Goal: Task Accomplishment & Management: Manage account settings

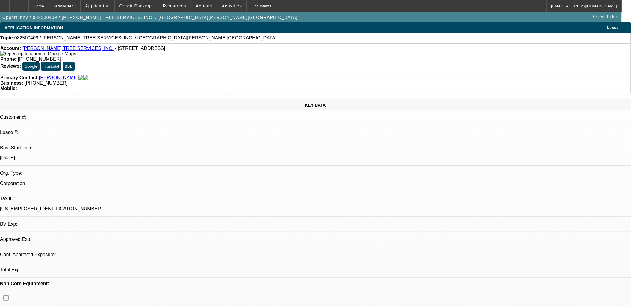
select select "0"
select select "2"
select select "0.1"
select select "4"
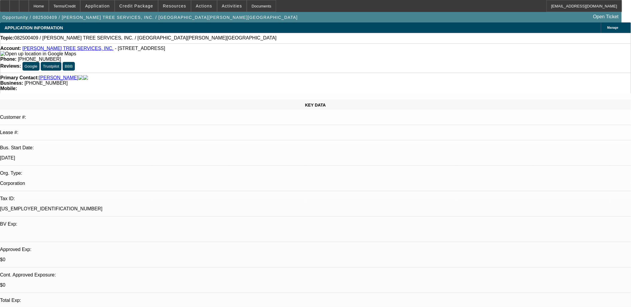
drag, startPoint x: 508, startPoint y: 67, endPoint x: 499, endPoint y: 68, distance: 8.4
drag, startPoint x: 484, startPoint y: 52, endPoint x: 480, endPoint y: 55, distance: 5.1
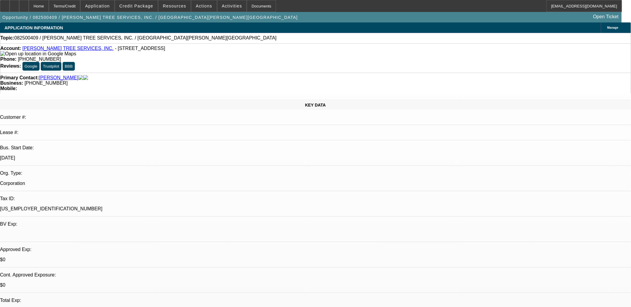
click at [55, 49] on link "CASTILLO RIVAS TREE SERVICES, INC." at bounding box center [67, 48] width 91 height 5
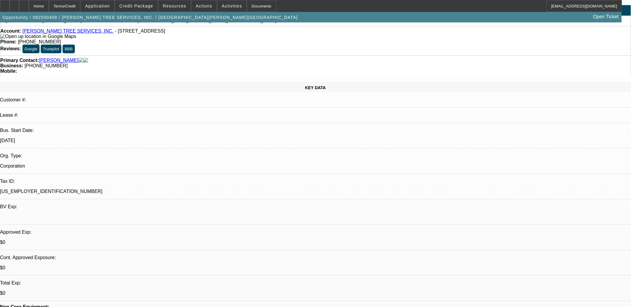
scroll to position [33, 0]
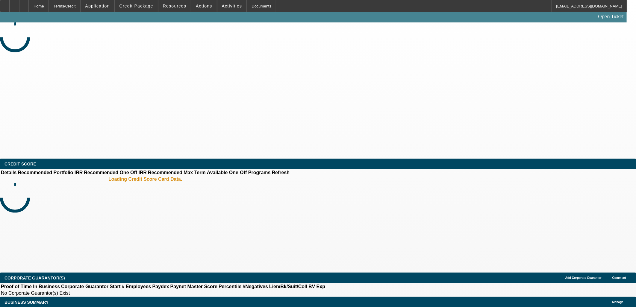
select select "0"
select select "2"
select select "0.1"
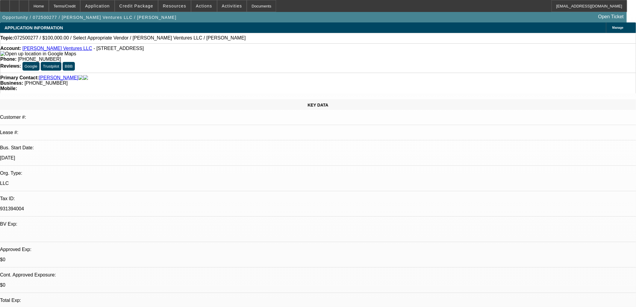
select select "1"
select select "2"
select select "4"
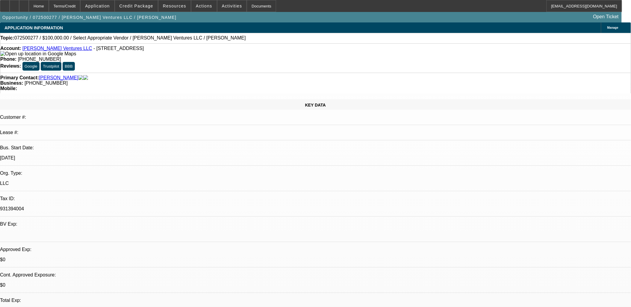
click at [61, 49] on link "Tim Costa Ventures LLC" at bounding box center [57, 48] width 70 height 5
click at [203, 2] on span at bounding box center [203, 6] width 25 height 14
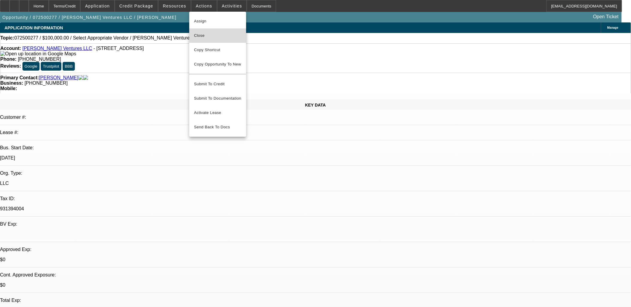
click at [222, 31] on button "Close" at bounding box center [217, 35] width 57 height 14
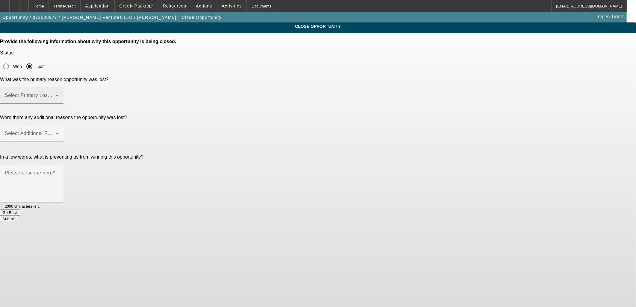
click at [59, 87] on div "Select Primary Lost Reason" at bounding box center [32, 95] width 54 height 17
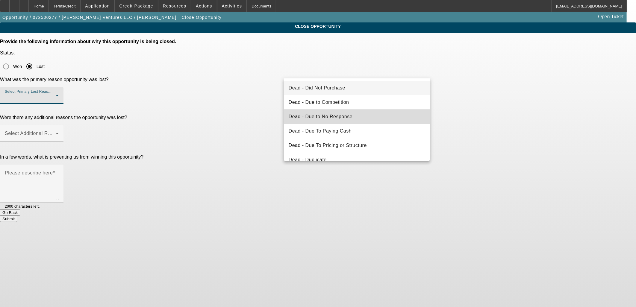
click at [357, 114] on mat-option "Dead - Due to No Response" at bounding box center [357, 117] width 146 height 14
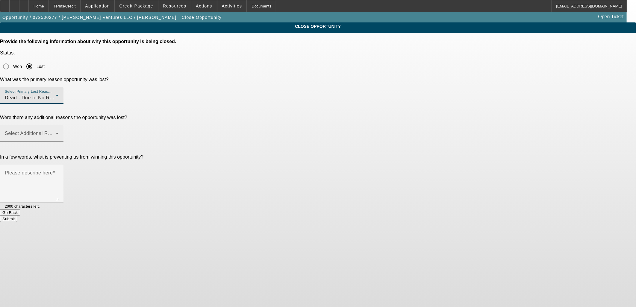
click at [59, 125] on div "Select Additional Reasons" at bounding box center [32, 133] width 54 height 17
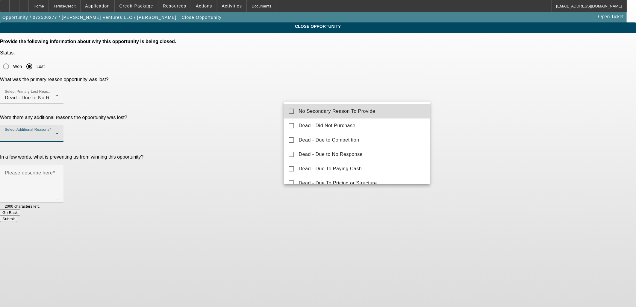
click at [366, 114] on span "No Secondary Reason To Provide" at bounding box center [337, 111] width 77 height 7
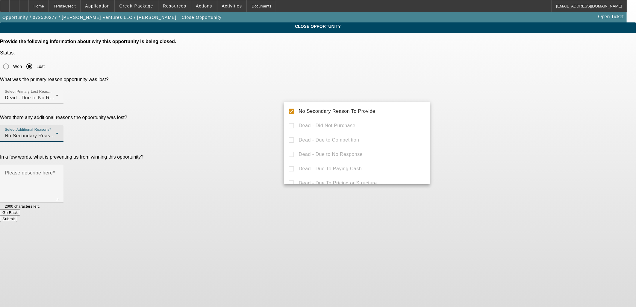
drag, startPoint x: 486, startPoint y: 115, endPoint x: 402, endPoint y: 124, distance: 84.5
click at [477, 114] on div at bounding box center [318, 153] width 636 height 307
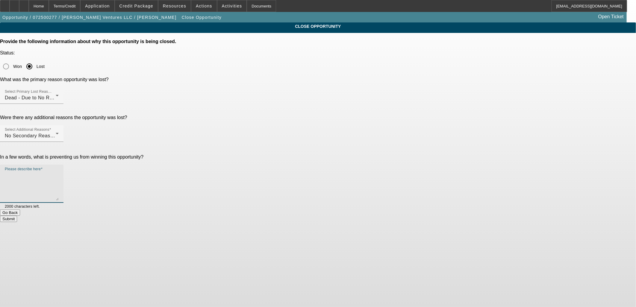
click at [59, 172] on textarea "Please describe here" at bounding box center [32, 186] width 54 height 29
type textarea "No response"
click at [17, 216] on button "Submit" at bounding box center [8, 219] width 17 height 6
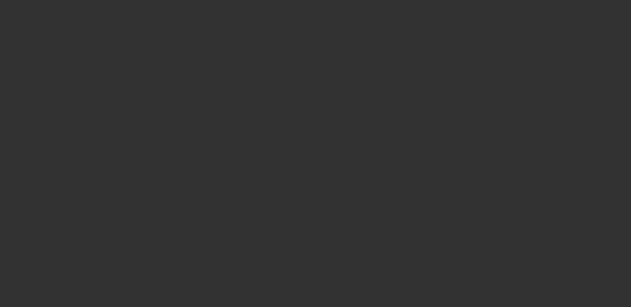
select select "0"
select select "2"
select select "0.1"
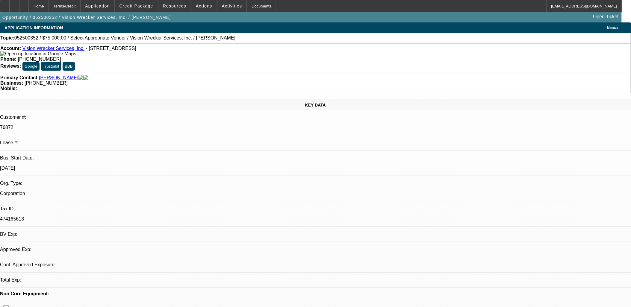
select select "1"
select select "2"
select select "4"
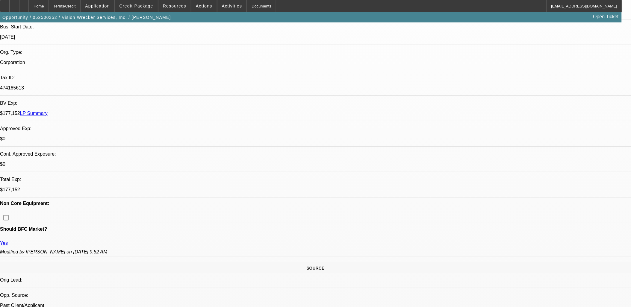
scroll to position [133, 0]
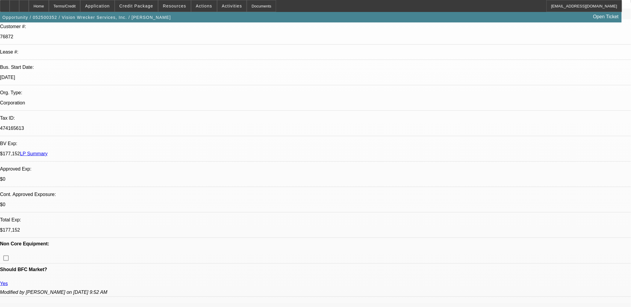
scroll to position [0, 0]
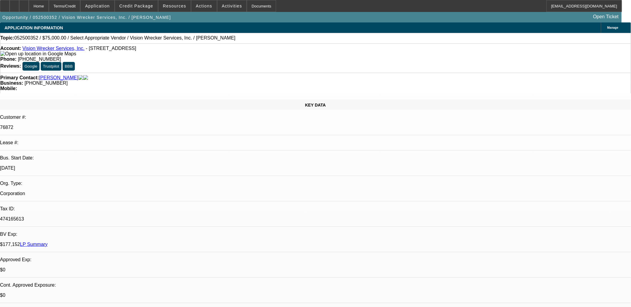
click at [61, 49] on link "Vision Wrecker Services, Inc." at bounding box center [53, 48] width 62 height 5
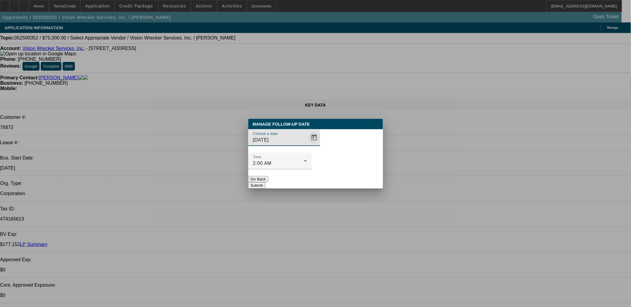
click at [307, 145] on span "Open calendar" at bounding box center [314, 137] width 14 height 14
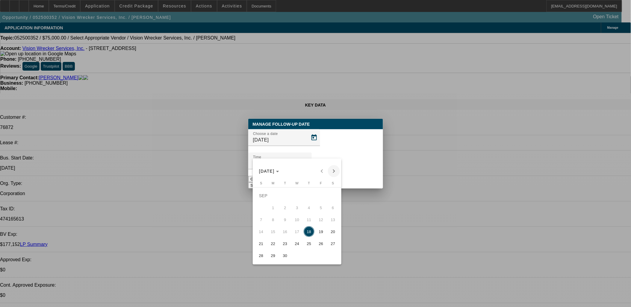
click at [332, 173] on span "Next month" at bounding box center [334, 171] width 12 height 12
drag, startPoint x: 310, startPoint y: 202, endPoint x: 303, endPoint y: 198, distance: 7.5
click at [303, 198] on span "2" at bounding box center [308, 195] width 11 height 11
type input "[DATE]"
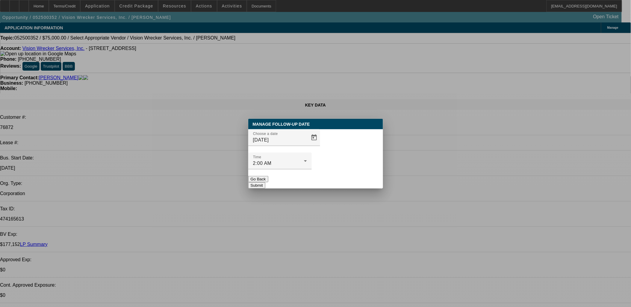
click at [265, 182] on button "Submit" at bounding box center [256, 185] width 17 height 6
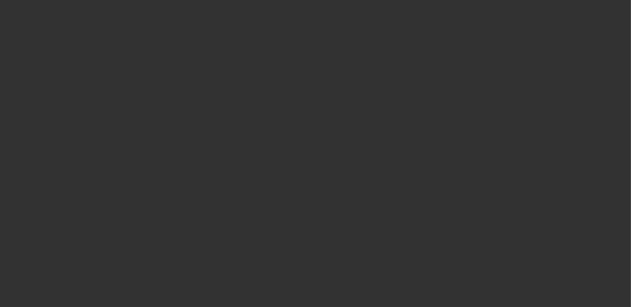
select select "0"
select select "2"
select select "0.1"
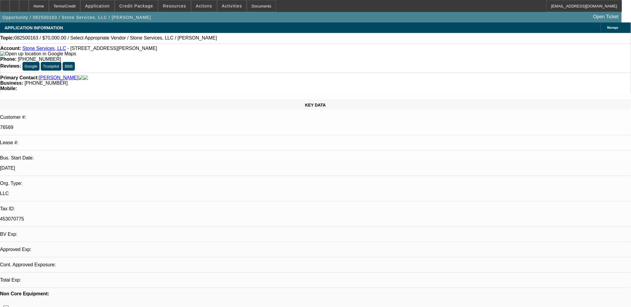
select select "1"
select select "2"
select select "4"
drag, startPoint x: 496, startPoint y: 66, endPoint x: 483, endPoint y: 71, distance: 13.5
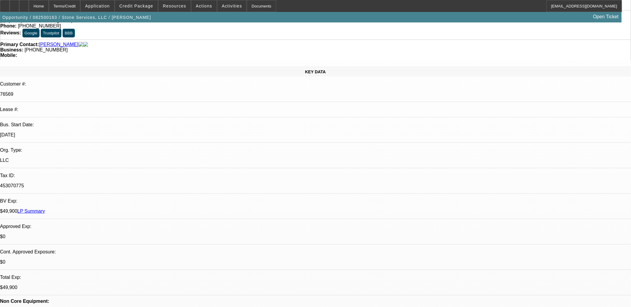
drag, startPoint x: 400, startPoint y: 126, endPoint x: 128, endPoint y: 102, distance: 272.5
click at [128, 234] on div "$0" at bounding box center [315, 236] width 631 height 5
drag, startPoint x: 149, startPoint y: 91, endPoint x: 267, endPoint y: 127, distance: 123.4
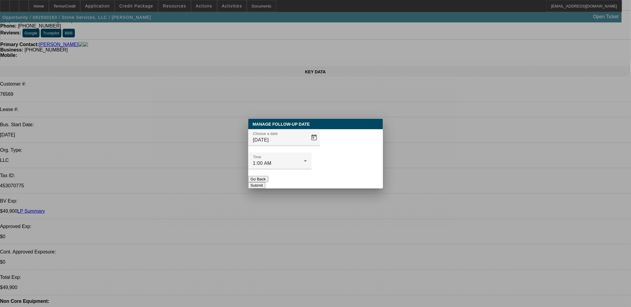
drag, startPoint x: 313, startPoint y: 168, endPoint x: 312, endPoint y: 161, distance: 6.6
click at [313, 176] on div "Go Back" at bounding box center [315, 179] width 135 height 6
click at [308, 153] on div "Choose a date 9/18/2025" at bounding box center [315, 140] width 135 height 23
click at [308, 145] on span "Open calendar" at bounding box center [314, 137] width 14 height 14
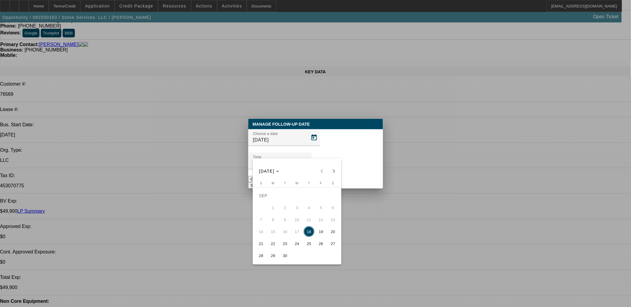
click at [320, 247] on span "26" at bounding box center [320, 243] width 11 height 11
type input "9/26/2025"
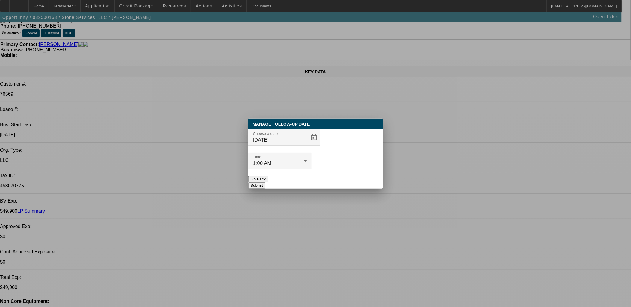
click at [265, 182] on button "Submit" at bounding box center [256, 185] width 17 height 6
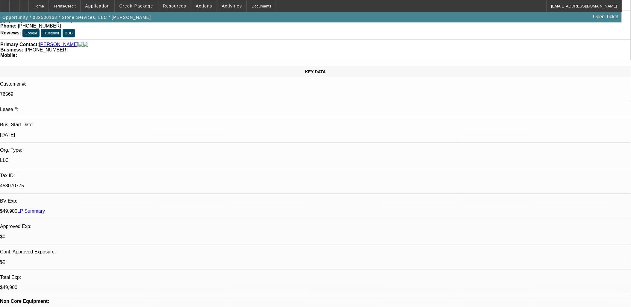
scroll to position [33, 0]
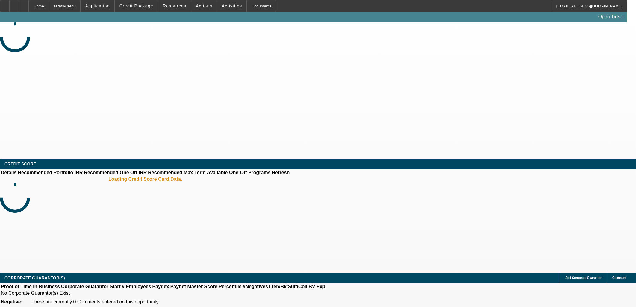
select select "0"
select select "2"
select select "0.1"
select select "4"
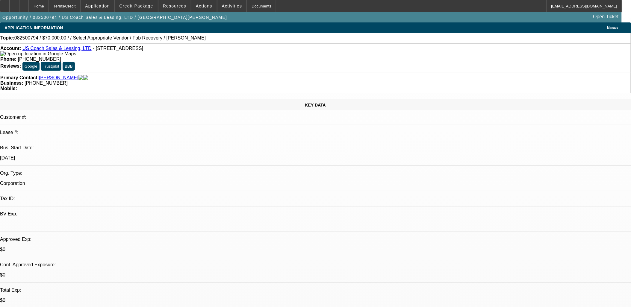
drag, startPoint x: 276, startPoint y: 149, endPoint x: 142, endPoint y: 130, distance: 135.1
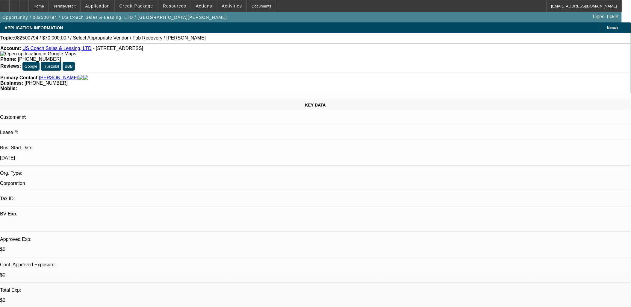
drag, startPoint x: 243, startPoint y: 145, endPoint x: 147, endPoint y: 133, distance: 97.2
drag, startPoint x: 147, startPoint y: 133, endPoint x: 243, endPoint y: 147, distance: 96.9
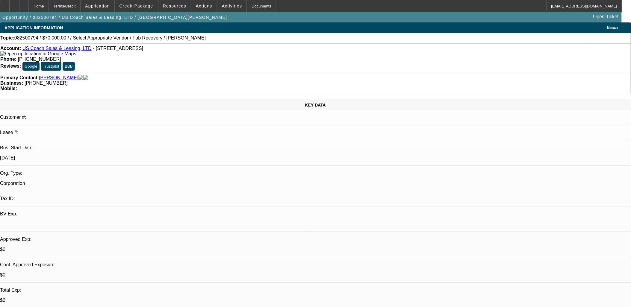
drag, startPoint x: 243, startPoint y: 147, endPoint x: 254, endPoint y: 149, distance: 10.4
drag, startPoint x: 253, startPoint y: 149, endPoint x: 148, endPoint y: 133, distance: 105.6
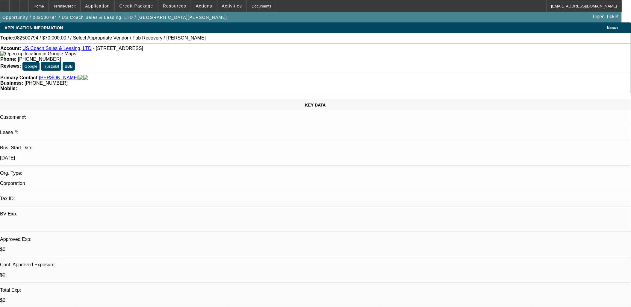
drag, startPoint x: 148, startPoint y: 133, endPoint x: 145, endPoint y: 131, distance: 3.4
drag, startPoint x: 168, startPoint y: 134, endPoint x: 242, endPoint y: 145, distance: 75.1
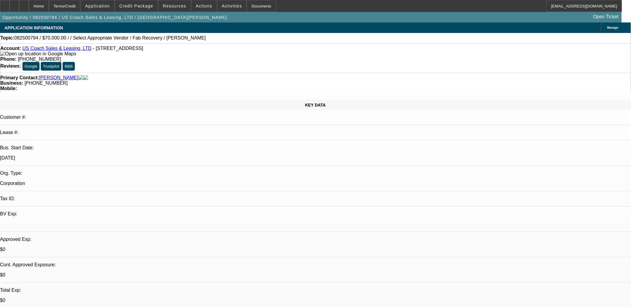
drag, startPoint x: 242, startPoint y: 148, endPoint x: 143, endPoint y: 133, distance: 100.8
drag, startPoint x: 145, startPoint y: 132, endPoint x: 162, endPoint y: 141, distance: 19.0
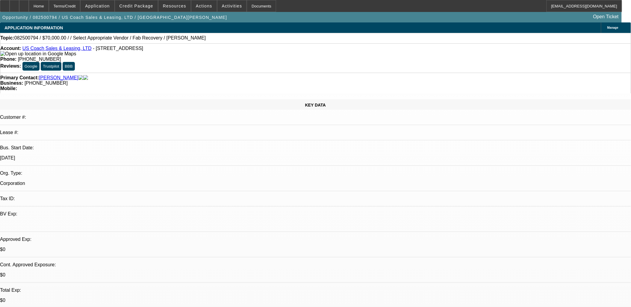
drag, startPoint x: 215, startPoint y: 148, endPoint x: 145, endPoint y: 130, distance: 71.7
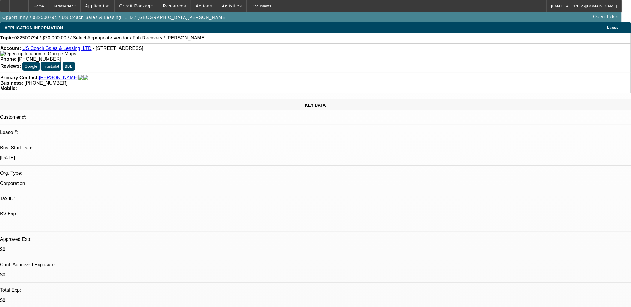
drag, startPoint x: 145, startPoint y: 131, endPoint x: 255, endPoint y: 143, distance: 110.2
drag, startPoint x: 255, startPoint y: 143, endPoint x: 237, endPoint y: 152, distance: 19.9
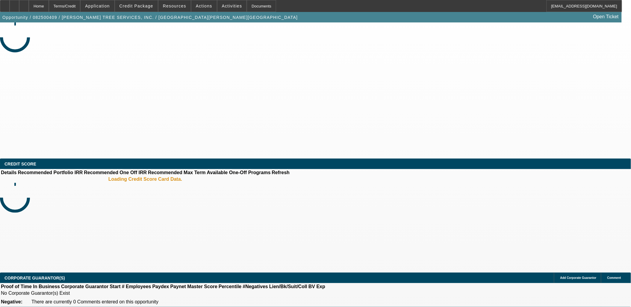
select select "0"
select select "2"
select select "0.1"
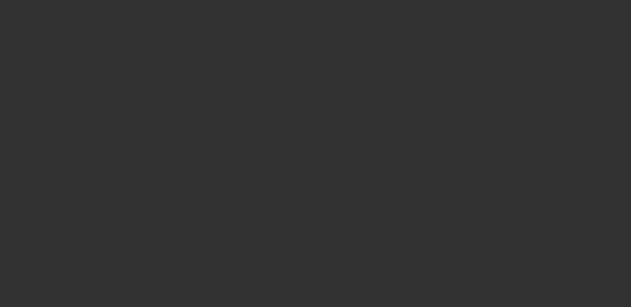
select select "1"
select select "2"
select select "4"
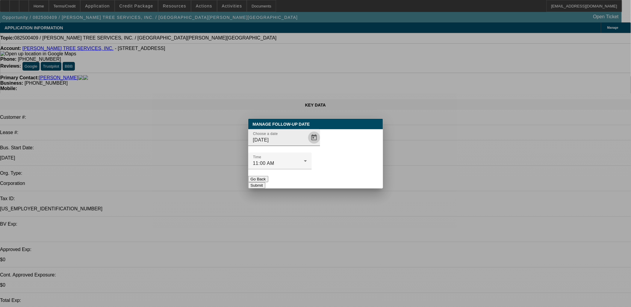
click at [307, 145] on span "Open calendar" at bounding box center [314, 137] width 14 height 14
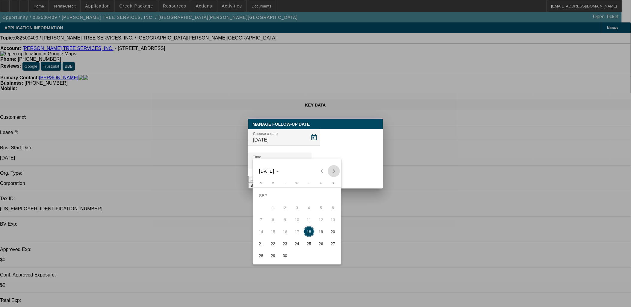
click at [335, 168] on span "Next month" at bounding box center [334, 171] width 12 height 12
click at [311, 198] on span "2" at bounding box center [308, 195] width 11 height 11
type input "[DATE]"
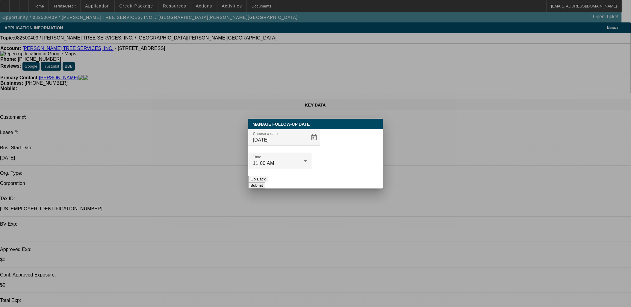
click at [350, 179] on div "Manage Follow-Up Date Choose a date [DATE] Time 11:00 AM Go Back Submit" at bounding box center [315, 154] width 135 height 70
click at [265, 182] on button "Submit" at bounding box center [256, 185] width 17 height 6
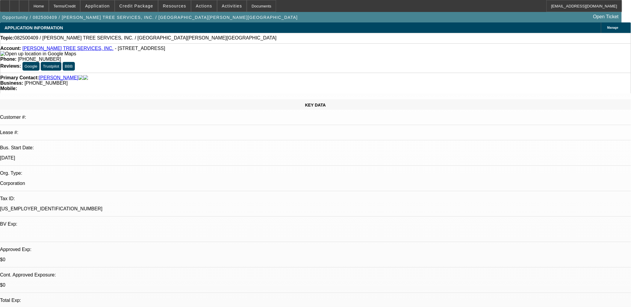
drag, startPoint x: 336, startPoint y: 180, endPoint x: 328, endPoint y: 183, distance: 7.7
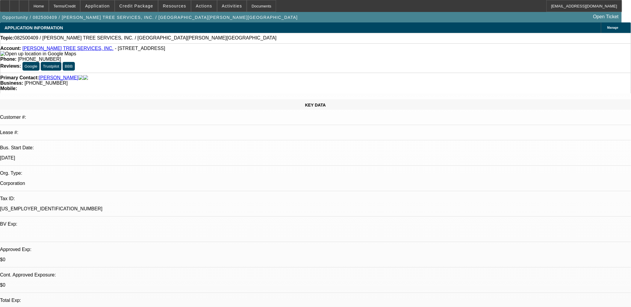
click at [202, 7] on span "Actions" at bounding box center [204, 6] width 16 height 5
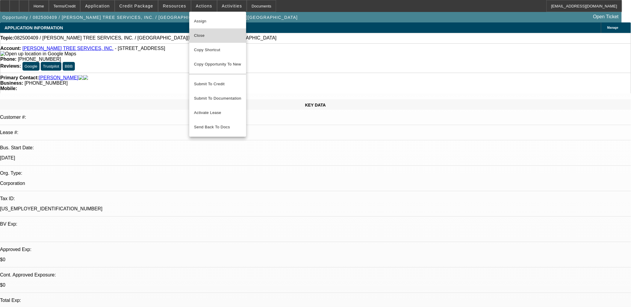
click at [220, 35] on span "Close" at bounding box center [217, 35] width 47 height 7
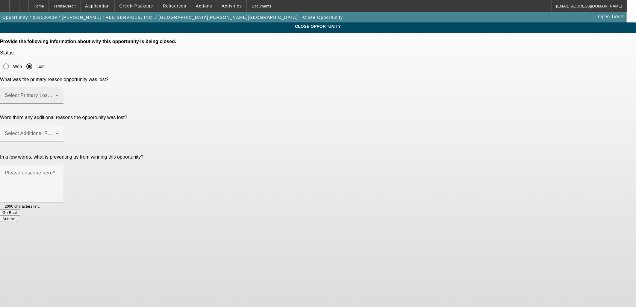
click at [56, 94] on span at bounding box center [30, 97] width 51 height 7
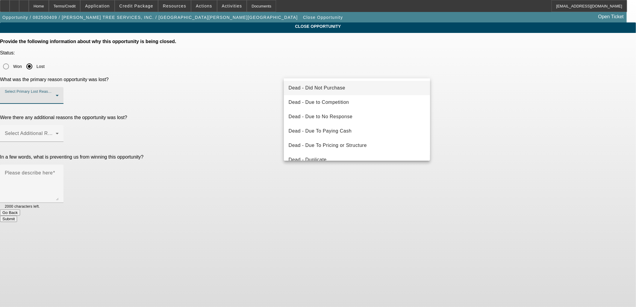
click at [324, 90] on span "Dead - Did Not Purchase" at bounding box center [317, 87] width 57 height 7
click at [56, 132] on span at bounding box center [30, 135] width 51 height 7
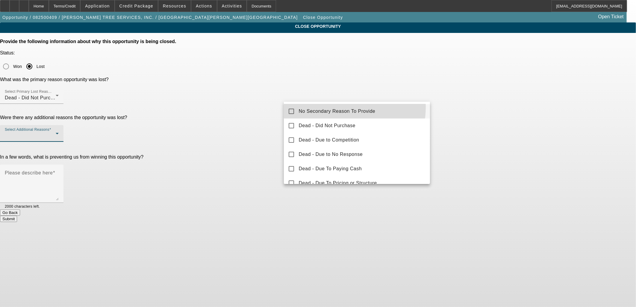
drag, startPoint x: 332, startPoint y: 107, endPoint x: 550, endPoint y: 140, distance: 220.4
click at [333, 107] on mat-option "No Secondary Reason To Provide" at bounding box center [357, 111] width 146 height 14
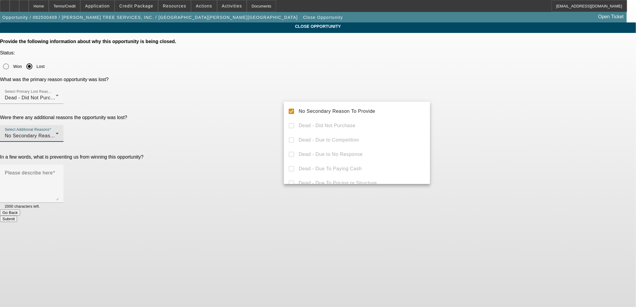
click at [555, 140] on div at bounding box center [318, 153] width 636 height 307
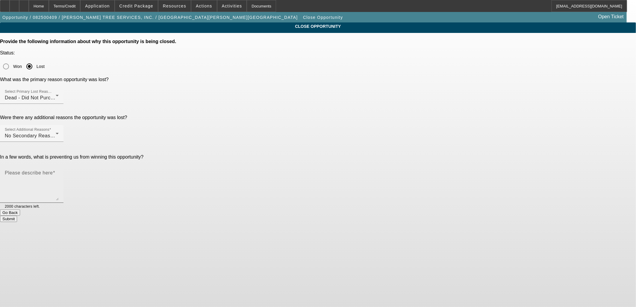
click at [59, 172] on textarea "Please describe here" at bounding box center [32, 186] width 54 height 29
type textarea "p"
click at [59, 172] on textarea "Poor credit - hard to reach - working on profile and re-visiting" at bounding box center [32, 186] width 54 height 29
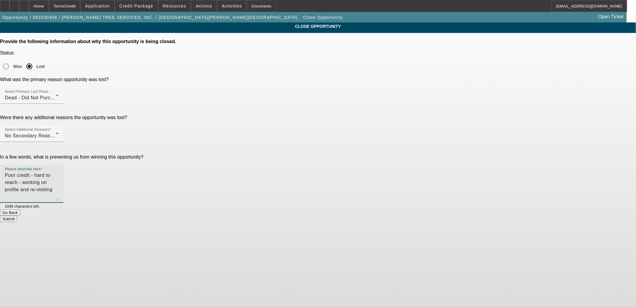
type textarea "Poor credit - hard to reach - working on profile and re-visiting"
click at [17, 216] on button "Submit" at bounding box center [8, 219] width 17 height 6
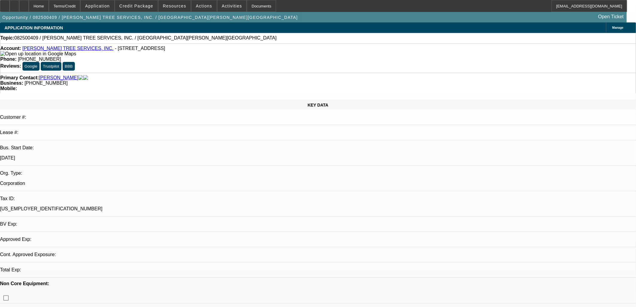
select select "0"
select select "2"
select select "0.1"
select select "4"
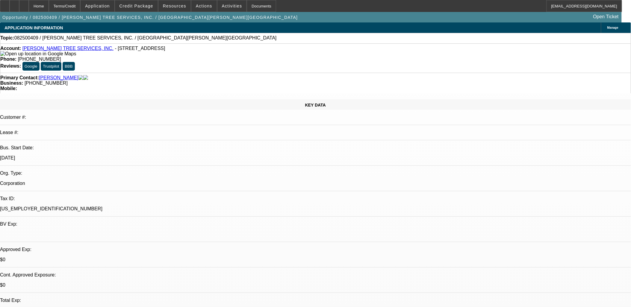
click at [69, 48] on link "CASTILLO RIVAS TREE SERVICES, INC." at bounding box center [67, 48] width 91 height 5
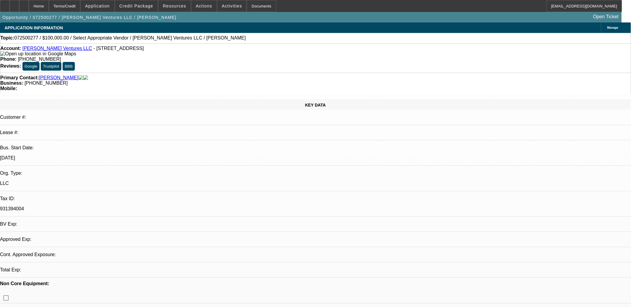
select select "0"
select select "2"
select select "0.1"
select select "4"
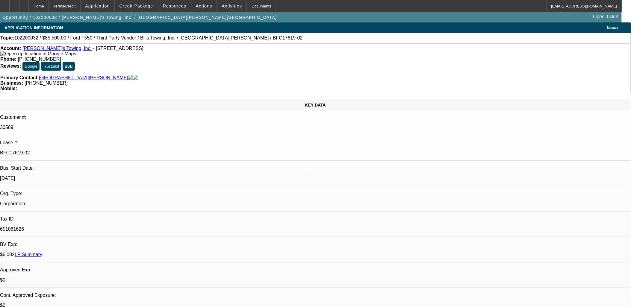
select select "0.1"
select select "0"
select select "0.1"
select select "0"
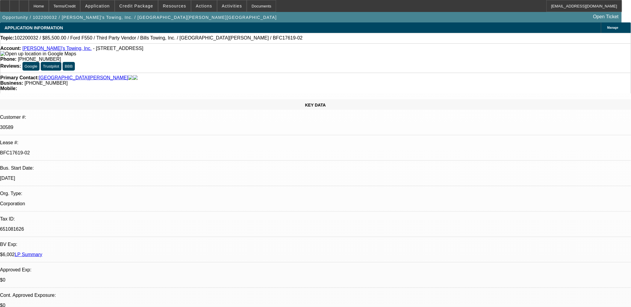
select select "0.1"
select select "0"
select select "0.1"
select select "0"
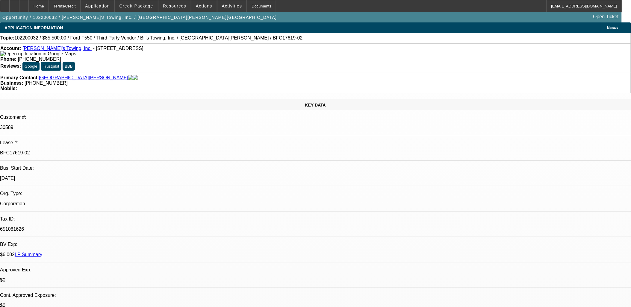
select select "0"
select select "0.1"
click at [106, 150] on div "BFC17619-02" at bounding box center [315, 152] width 631 height 5
select select "1"
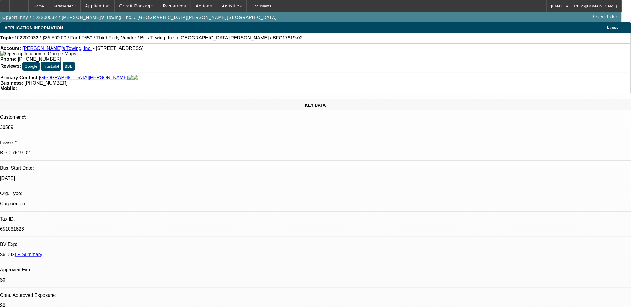
select select "4"
select select "1"
select select "4"
select select "1"
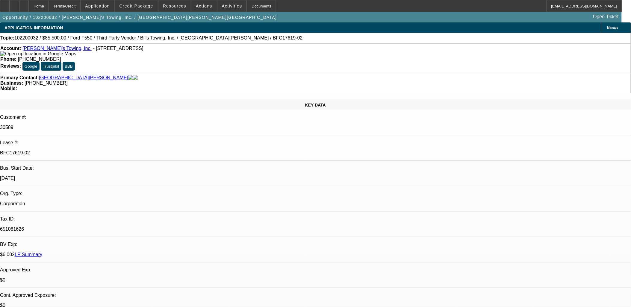
select select "1"
select select "4"
select select "1"
select select "4"
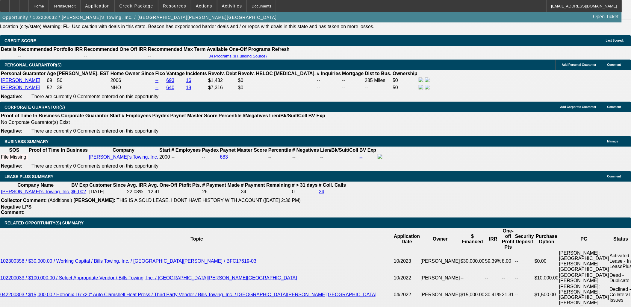
scroll to position [898, 0]
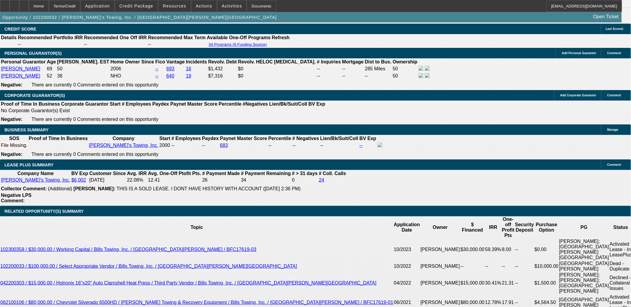
drag, startPoint x: 67, startPoint y: 97, endPoint x: 53, endPoint y: 103, distance: 15.8
click at [3, 97] on div "APPLICATION INFORMATION Manage Topic: 102200032 / $85,500.00 / Ford F550 / Thir…" at bounding box center [315, 236] width 631 height 2222
drag, startPoint x: 16, startPoint y: 112, endPoint x: 65, endPoint y: 190, distance: 92.7
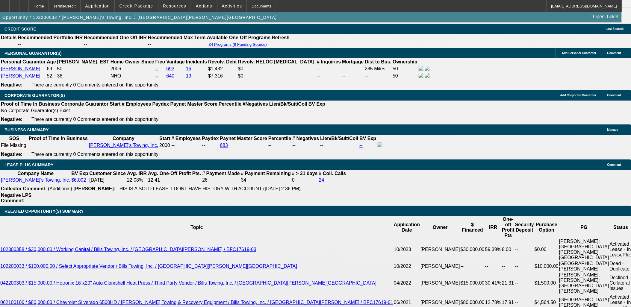
drag, startPoint x: 47, startPoint y: 189, endPoint x: 5, endPoint y: 96, distance: 102.8
drag, startPoint x: 5, startPoint y: 96, endPoint x: 8, endPoint y: 99, distance: 4.4
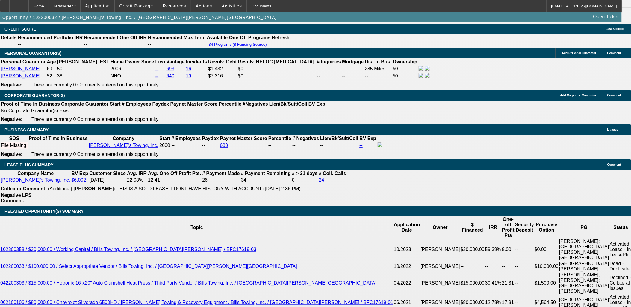
drag, startPoint x: 7, startPoint y: 99, endPoint x: 57, endPoint y: 195, distance: 108.4
drag, startPoint x: 57, startPoint y: 195, endPoint x: 53, endPoint y: 194, distance: 4.4
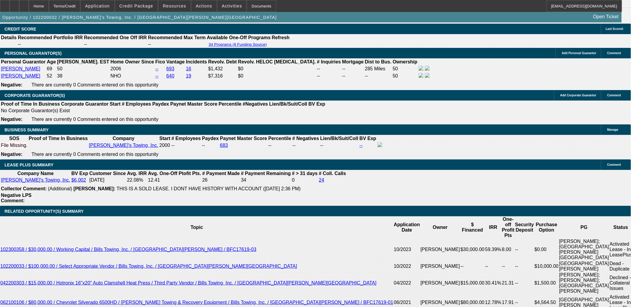
drag, startPoint x: 45, startPoint y: 194, endPoint x: 35, endPoint y: 191, distance: 10.3
drag, startPoint x: 33, startPoint y: 192, endPoint x: 6, endPoint y: 100, distance: 96.7
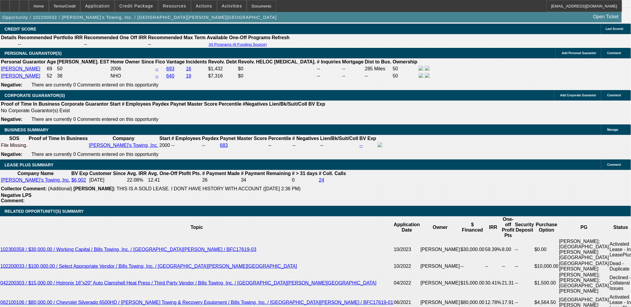
drag, startPoint x: 7, startPoint y: 100, endPoint x: 55, endPoint y: 193, distance: 104.0
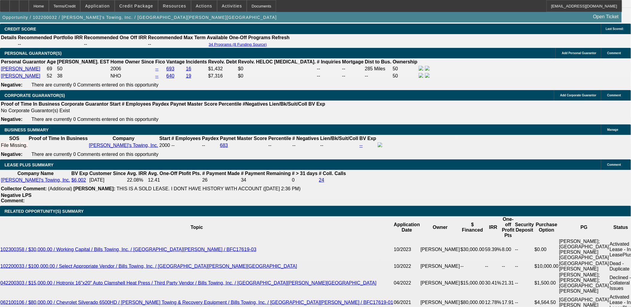
drag, startPoint x: 40, startPoint y: 193, endPoint x: 6, endPoint y: 98, distance: 100.9
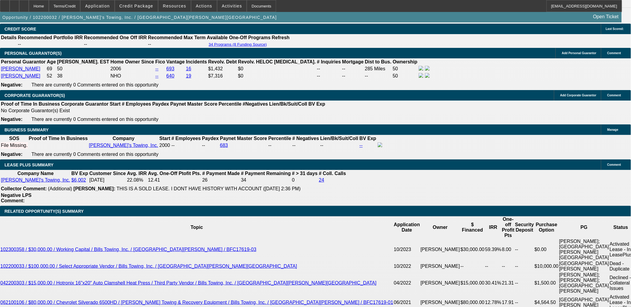
drag, startPoint x: 6, startPoint y: 98, endPoint x: 40, endPoint y: 196, distance: 103.8
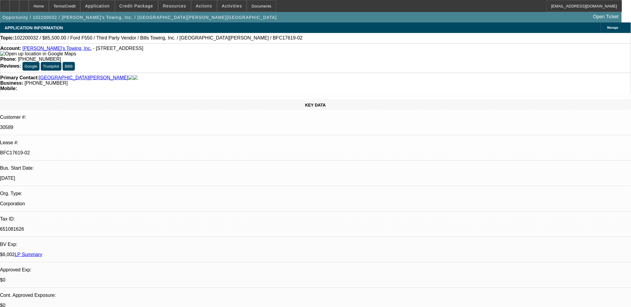
select select "0.1"
select select "0"
select select "0.1"
select select "0"
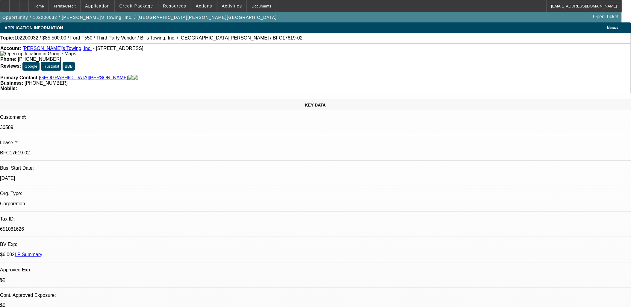
select select "0.1"
select select "0"
select select "0.1"
select select "0"
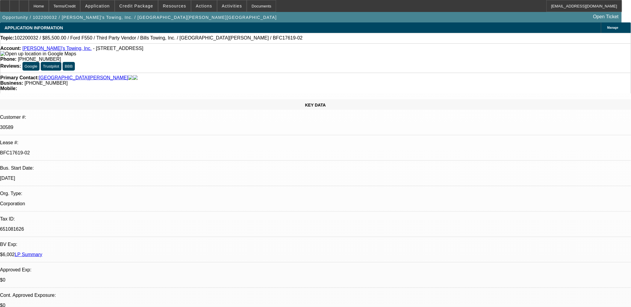
select select "0"
select select "0.1"
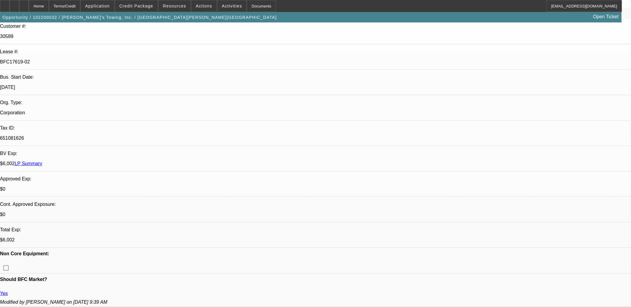
select select "1"
select select "4"
select select "1"
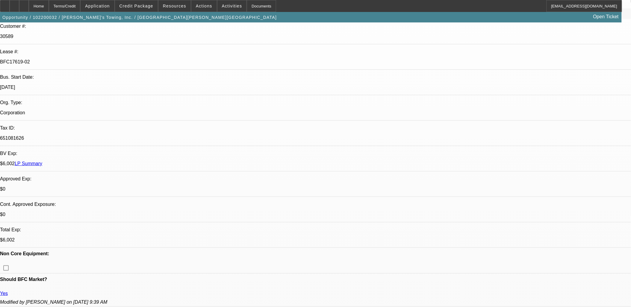
select select "4"
select select "1"
select select "4"
select select "1"
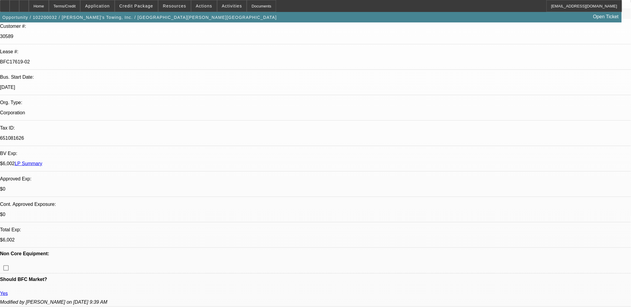
select select "1"
select select "4"
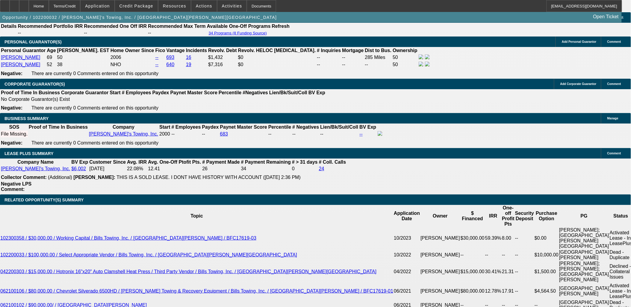
scroll to position [898, 0]
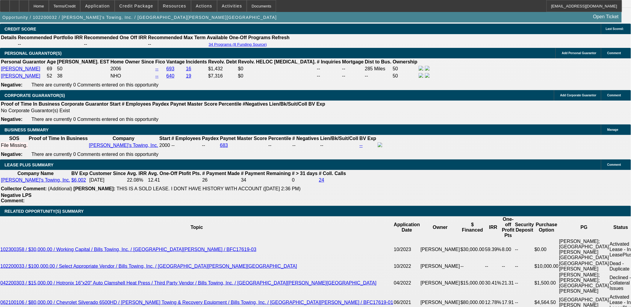
drag, startPoint x: 136, startPoint y: 57, endPoint x: 51, endPoint y: 70, distance: 85.4
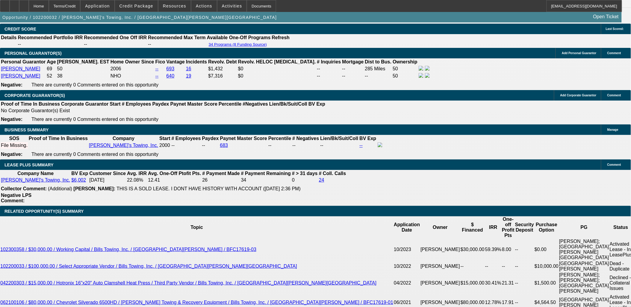
drag, startPoint x: 51, startPoint y: 70, endPoint x: 73, endPoint y: 113, distance: 47.8
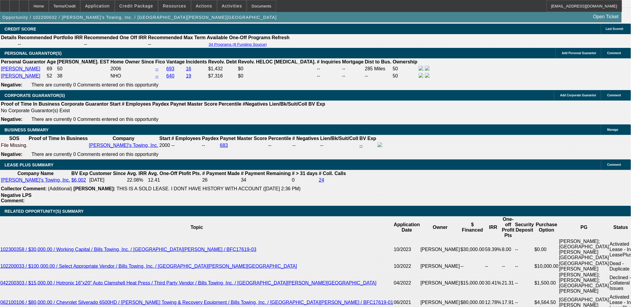
drag, startPoint x: 65, startPoint y: 130, endPoint x: 61, endPoint y: 128, distance: 5.2
drag, startPoint x: 7, startPoint y: 99, endPoint x: 69, endPoint y: 194, distance: 113.0
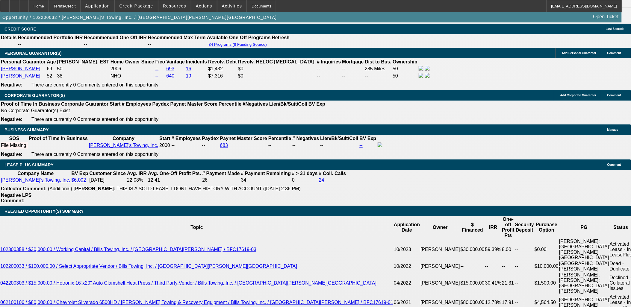
drag, startPoint x: 66, startPoint y: 195, endPoint x: 32, endPoint y: 189, distance: 35.2
drag, startPoint x: 36, startPoint y: 195, endPoint x: 6, endPoint y: 100, distance: 99.5
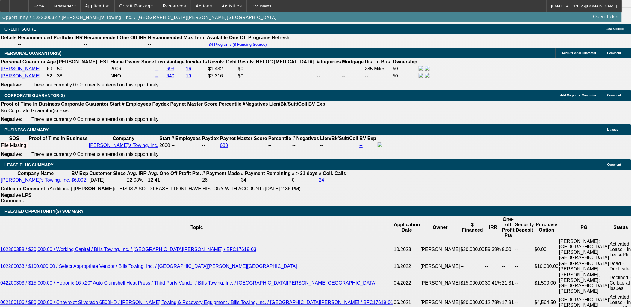
drag, startPoint x: 6, startPoint y: 98, endPoint x: 68, endPoint y: 196, distance: 116.2
drag, startPoint x: 53, startPoint y: 195, endPoint x: 7, endPoint y: 100, distance: 105.6
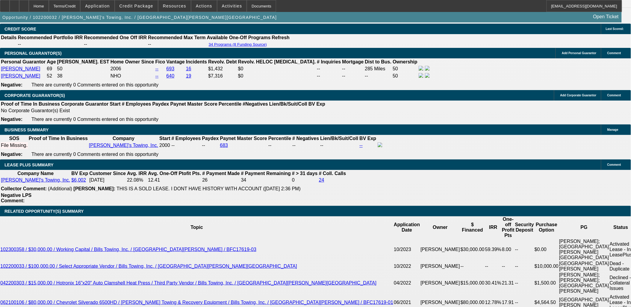
drag, startPoint x: 7, startPoint y: 99, endPoint x: 74, endPoint y: 198, distance: 119.0
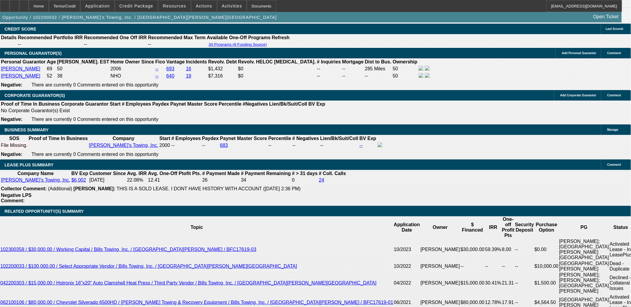
drag, startPoint x: 72, startPoint y: 197, endPoint x: 7, endPoint y: 101, distance: 116.4
drag, startPoint x: 7, startPoint y: 99, endPoint x: 56, endPoint y: 196, distance: 108.4
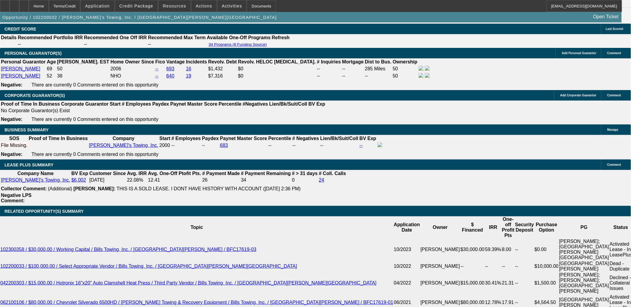
drag, startPoint x: 56, startPoint y: 196, endPoint x: 31, endPoint y: 187, distance: 26.7
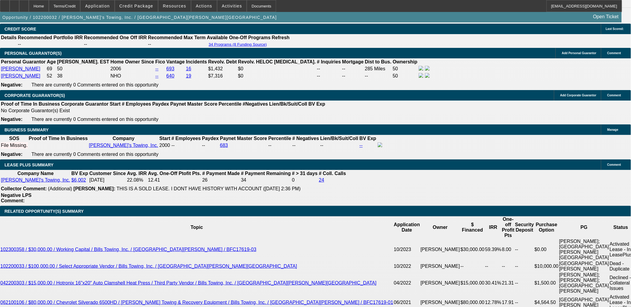
drag, startPoint x: 39, startPoint y: 196, endPoint x: 8, endPoint y: 97, distance: 103.7
drag, startPoint x: 8, startPoint y: 97, endPoint x: 51, endPoint y: 194, distance: 105.6
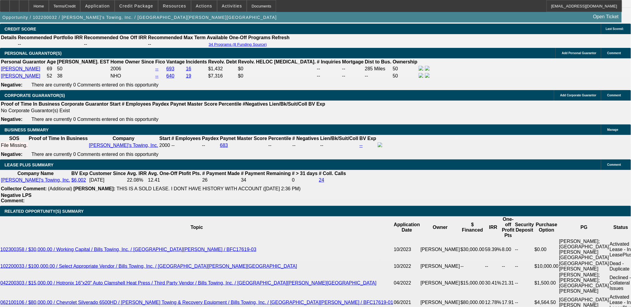
drag, startPoint x: 51, startPoint y: 194, endPoint x: 7, endPoint y: 98, distance: 105.5
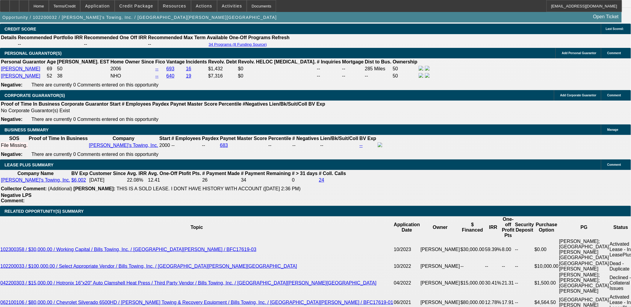
drag, startPoint x: 7, startPoint y: 98, endPoint x: 38, endPoint y: 192, distance: 98.6
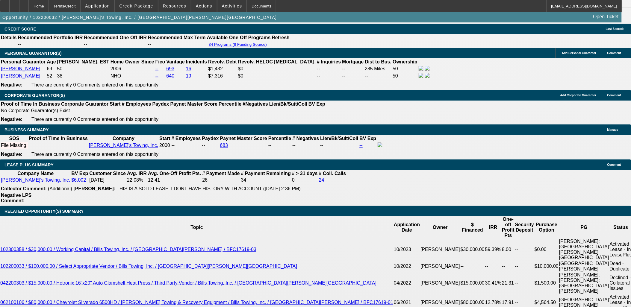
drag, startPoint x: 39, startPoint y: 194, endPoint x: 6, endPoint y: 102, distance: 97.0
drag, startPoint x: 6, startPoint y: 102, endPoint x: 6, endPoint y: 99, distance: 3.3
drag, startPoint x: 6, startPoint y: 99, endPoint x: 43, endPoint y: 197, distance: 104.3
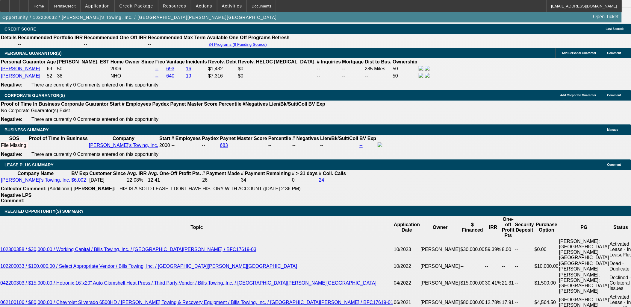
drag, startPoint x: 31, startPoint y: 193, endPoint x: 6, endPoint y: 99, distance: 97.5
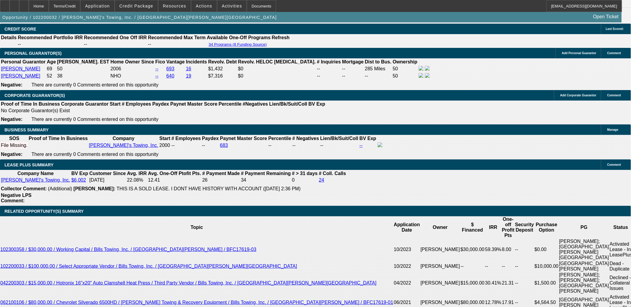
drag, startPoint x: 39, startPoint y: 198, endPoint x: 4, endPoint y: 99, distance: 104.4
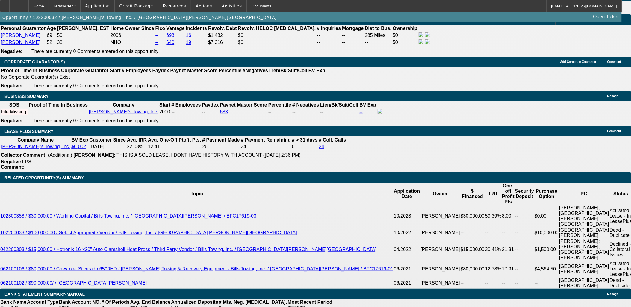
scroll to position [931, 0]
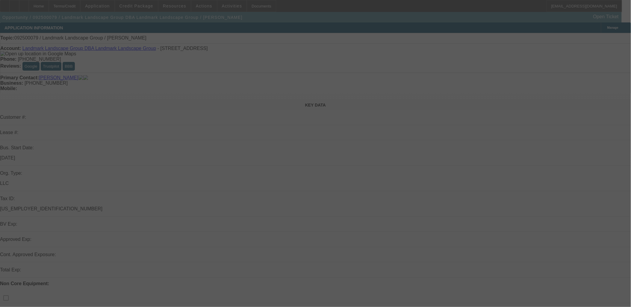
select select "0"
select select "2"
select select "0.1"
select select "4"
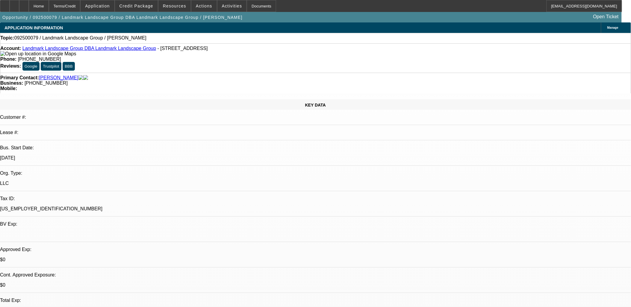
drag, startPoint x: 239, startPoint y: 160, endPoint x: 144, endPoint y: 139, distance: 97.6
drag, startPoint x: 144, startPoint y: 138, endPoint x: 238, endPoint y: 163, distance: 97.2
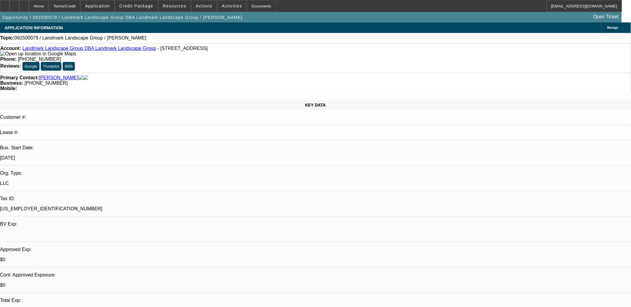
drag, startPoint x: 239, startPoint y: 162, endPoint x: 144, endPoint y: 136, distance: 98.1
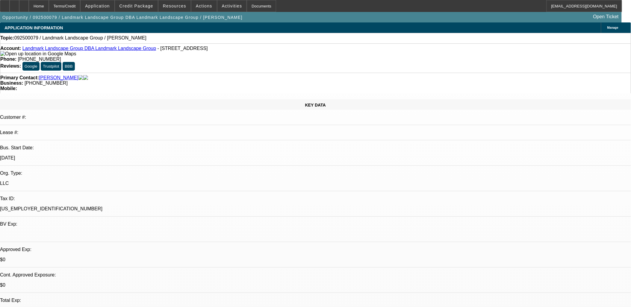
drag, startPoint x: 144, startPoint y: 136, endPoint x: 264, endPoint y: 160, distance: 121.8
drag, startPoint x: 264, startPoint y: 160, endPoint x: 244, endPoint y: 157, distance: 19.9
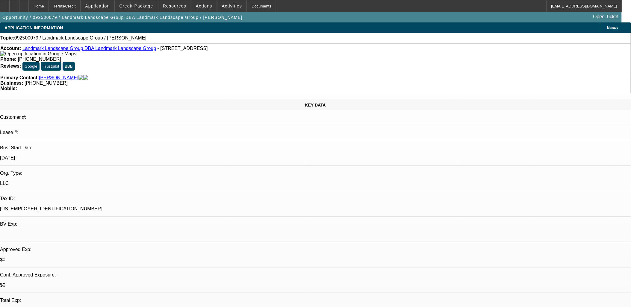
drag, startPoint x: 239, startPoint y: 161, endPoint x: 144, endPoint y: 136, distance: 97.3
drag, startPoint x: 144, startPoint y: 136, endPoint x: 247, endPoint y: 160, distance: 105.6
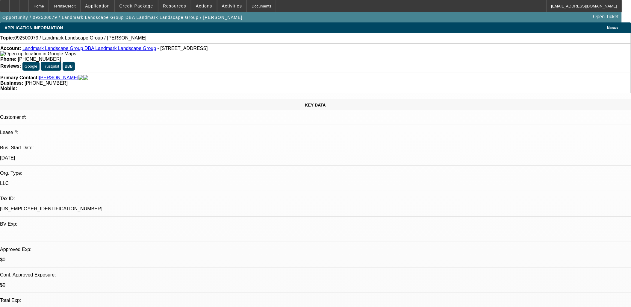
drag, startPoint x: 476, startPoint y: 133, endPoint x: 458, endPoint y: 139, distance: 18.6
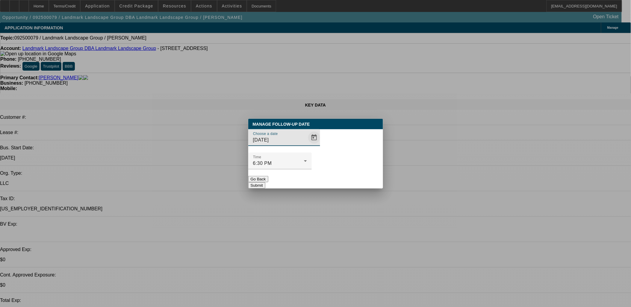
click at [307, 145] on span "Open calendar" at bounding box center [314, 137] width 14 height 14
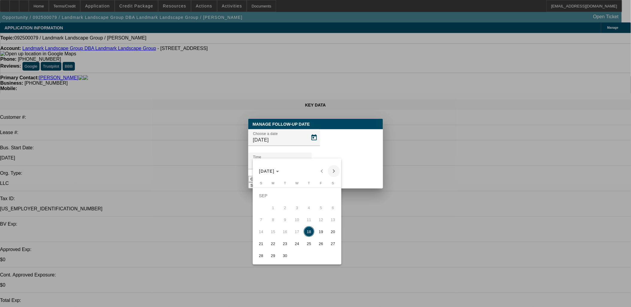
click at [332, 172] on span "Next month" at bounding box center [334, 171] width 12 height 12
click at [312, 200] on span "2" at bounding box center [308, 195] width 11 height 11
type input "10/2/2025"
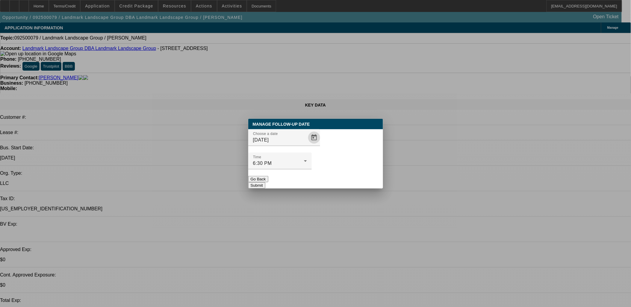
click at [265, 182] on button "Submit" at bounding box center [256, 185] width 17 height 6
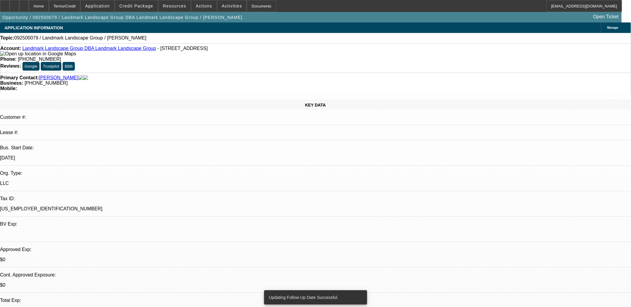
drag, startPoint x: 125, startPoint y: 77, endPoint x: 122, endPoint y: 71, distance: 6.7
click at [122, 73] on div "Primary Contact: Betik, Dwayne Business: (972) 935-3791 Mobile:" at bounding box center [315, 83] width 631 height 21
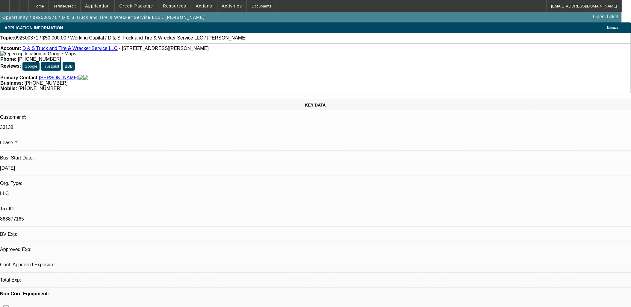
select select "0"
select select "2"
select select "0.1"
select select "1"
select select "2"
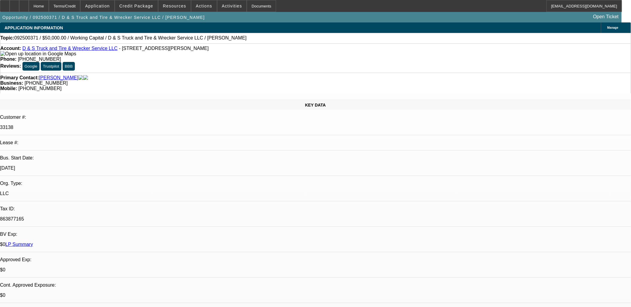
select select "4"
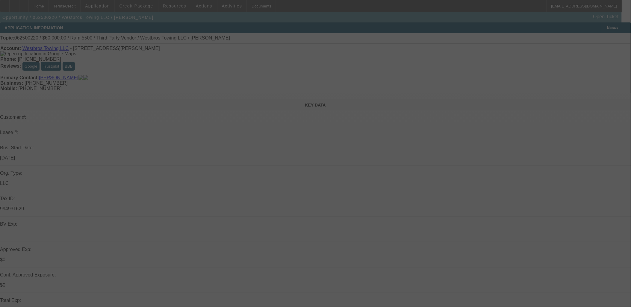
scroll to position [11, 0]
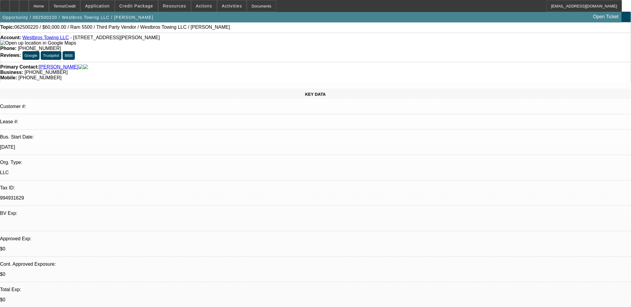
select select "0"
select select "0.1"
select select "0"
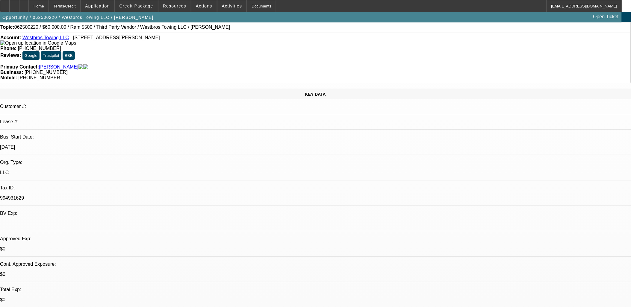
select select "0.1"
select select "0"
select select "0.1"
select select "0"
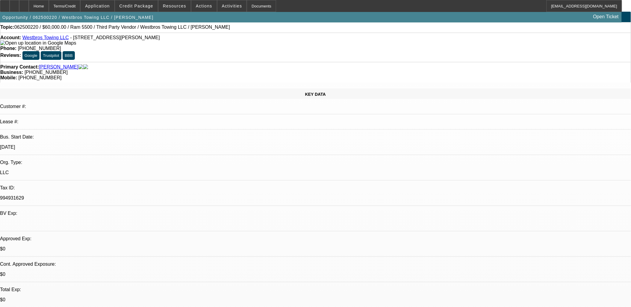
select select "0"
select select "0.1"
select select "1"
select select "4"
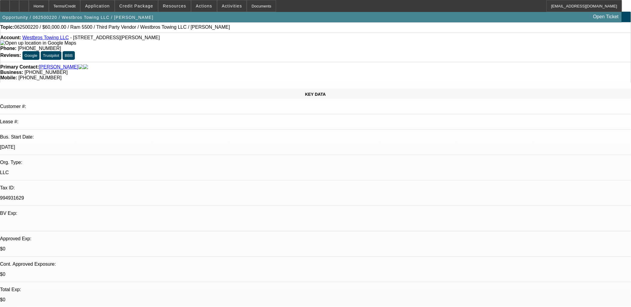
select select "1"
select select "4"
select select "1"
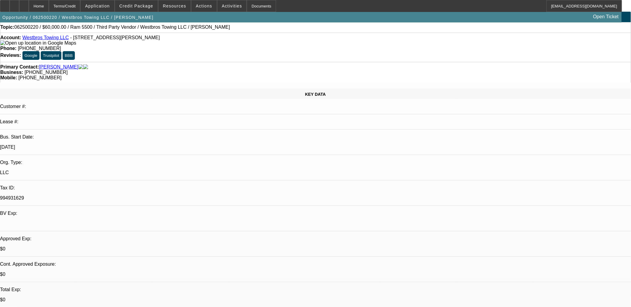
select select "4"
select select "1"
select select "4"
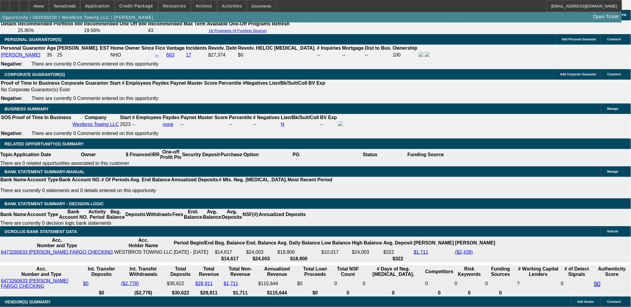
scroll to position [881, 0]
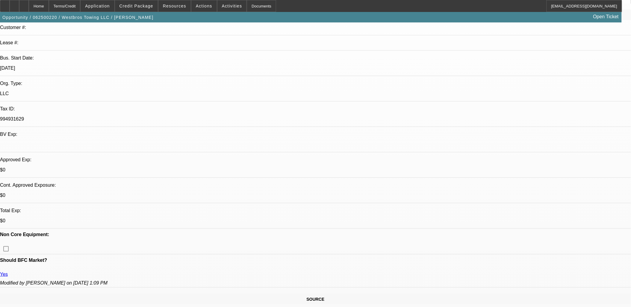
scroll to position [0, 0]
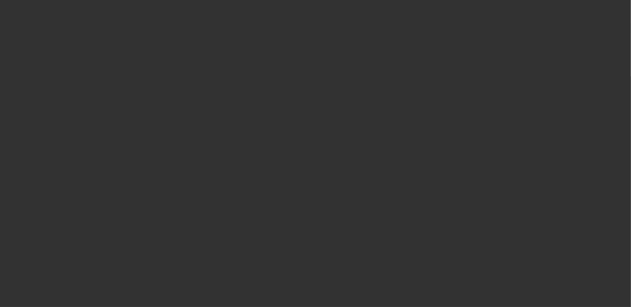
click at [304, 156] on div at bounding box center [315, 153] width 631 height 307
click at [305, 155] on div at bounding box center [315, 153] width 631 height 307
click at [304, 154] on div at bounding box center [315, 153] width 631 height 307
click at [307, 145] on span "Open calendar" at bounding box center [314, 137] width 14 height 14
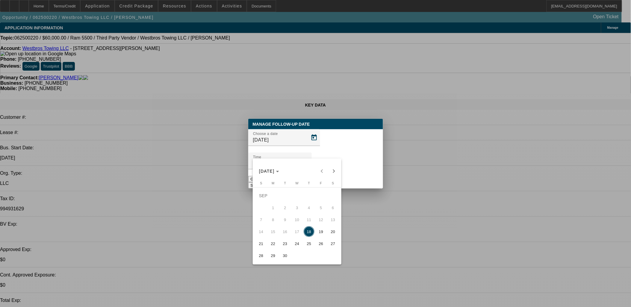
click at [282, 258] on span "30" at bounding box center [285, 255] width 11 height 11
type input "9/30/2025"
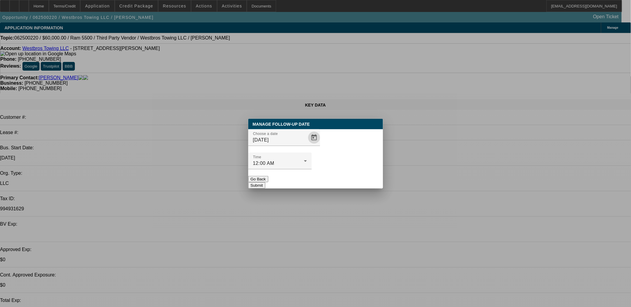
click at [265, 182] on button "Submit" at bounding box center [256, 185] width 17 height 6
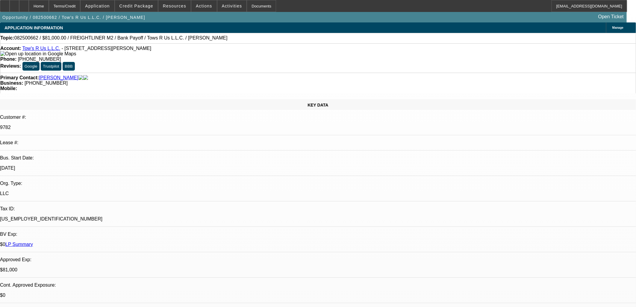
select select "0.1"
select select "2"
select select "0.1"
select select "4"
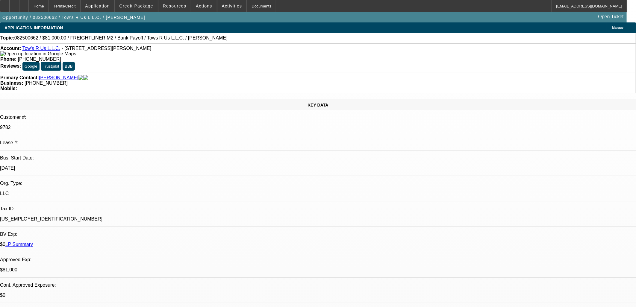
select select "0.1"
select select "2"
select select "0.1"
select select "4"
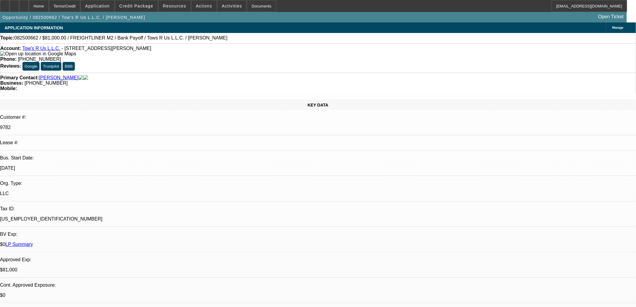
select select "0.1"
select select "2"
select select "0.1"
select select "4"
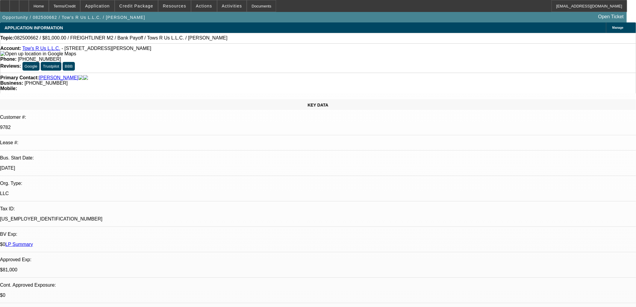
select select "0"
select select "2"
select select "0.1"
select select "4"
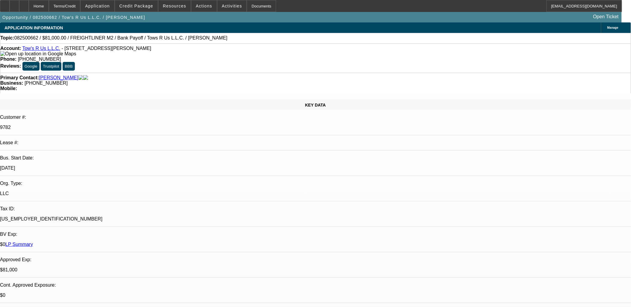
scroll to position [174, 0]
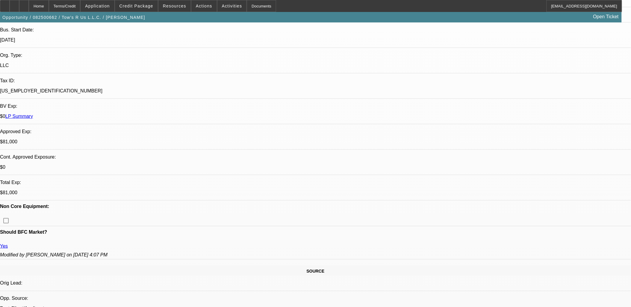
scroll to position [266, 0]
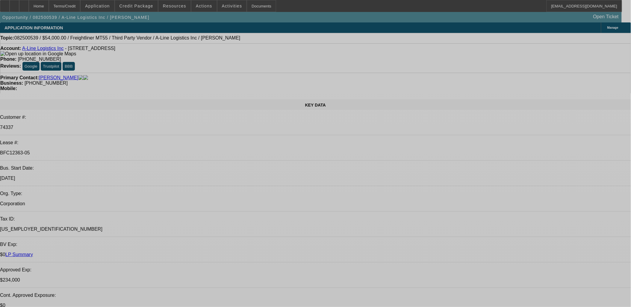
select select "0"
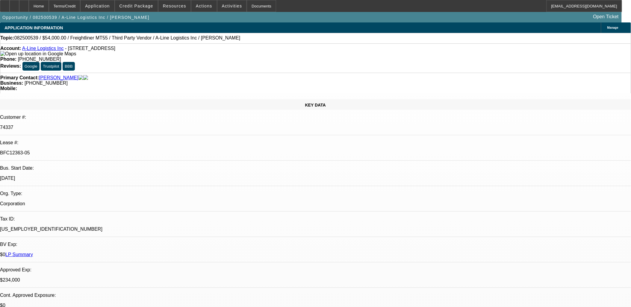
select select "0"
select select "0.1"
select select "0"
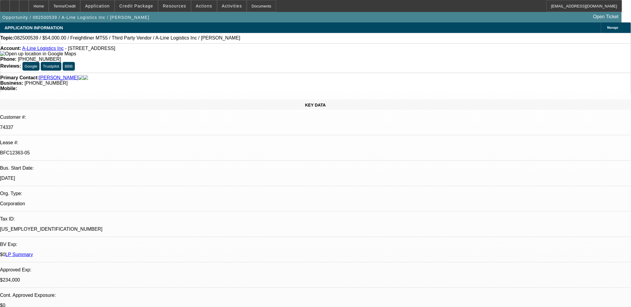
select select "0"
select select "0.1"
select select "0"
select select "0.1"
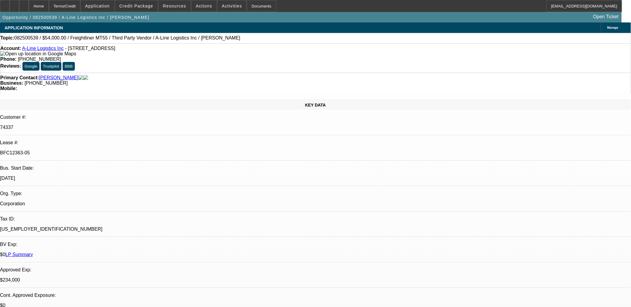
select select "1"
select select "6"
select select "1"
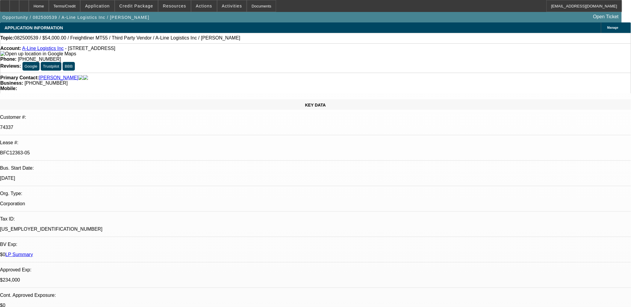
select select "4"
select select "1"
select select "4"
select select "1"
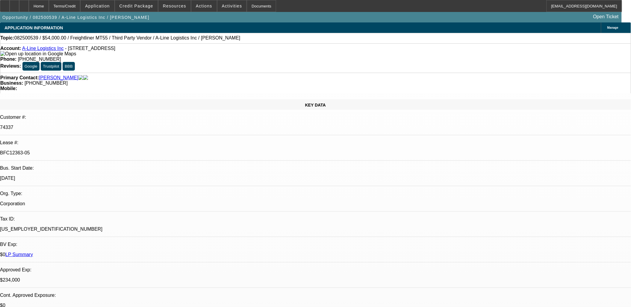
select select "1"
select select "4"
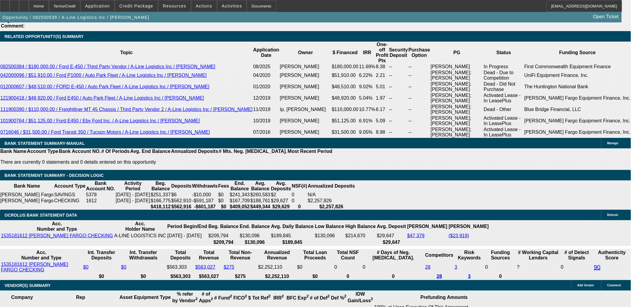
scroll to position [1024, 0]
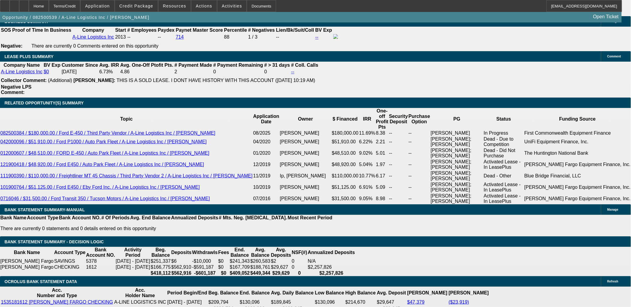
drag, startPoint x: 510, startPoint y: 210, endPoint x: 4, endPoint y: 49, distance: 531.6
click at [4, 49] on div "APPLICATION INFORMATION Manage Topic: 082500539 / $54,000.00 / Freightliner MT5…" at bounding box center [315, 239] width 631 height 2483
click at [4, 49] on div "APPLICATION INFORMATION Manage Topic: 082500539 / $54,000.00 / Freightliner MT5…" at bounding box center [315, 118] width 631 height 2240
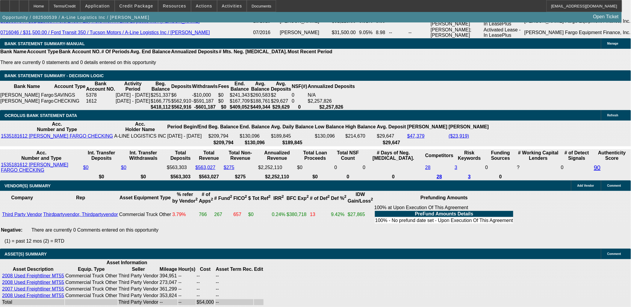
drag, startPoint x: 4, startPoint y: 47, endPoint x: 381, endPoint y: 295, distance: 451.7
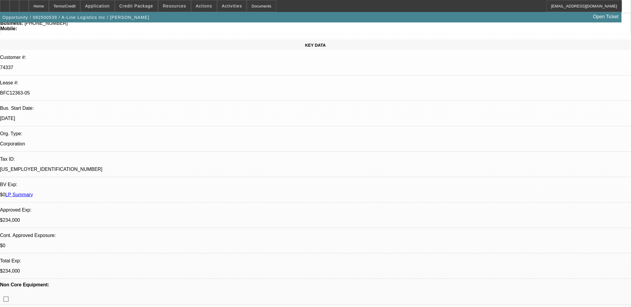
scroll to position [484, 0]
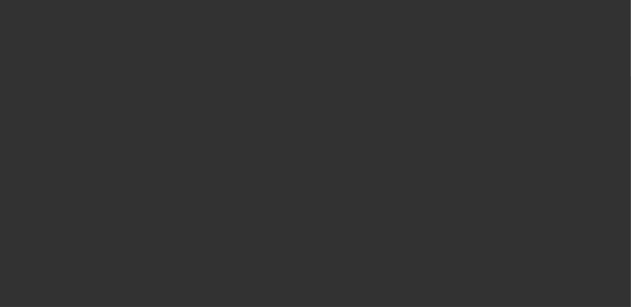
scroll to position [0, 0]
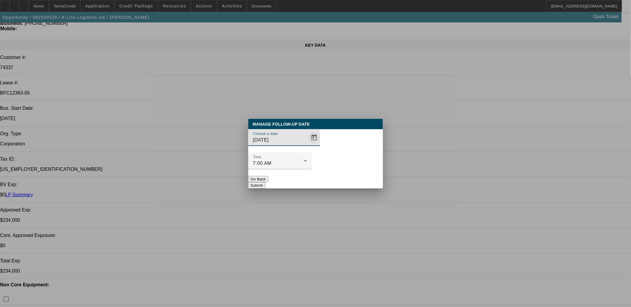
click at [307, 145] on span "Open calendar" at bounding box center [314, 137] width 14 height 14
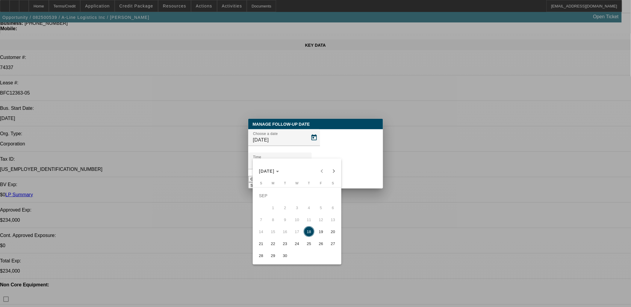
click at [321, 235] on span "19" at bounding box center [320, 231] width 11 height 11
type input "[DATE]"
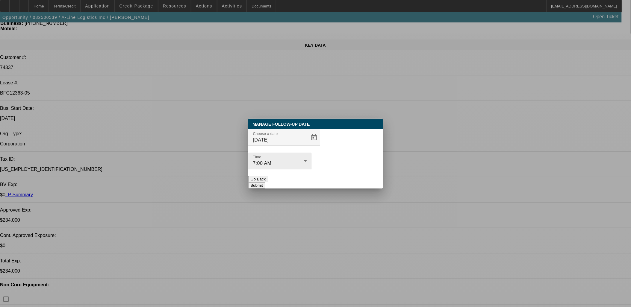
click at [307, 157] on div "Time 7:00 AM" at bounding box center [280, 161] width 54 height 17
drag, startPoint x: 333, startPoint y: 162, endPoint x: 336, endPoint y: 168, distance: 6.1
click at [312, 169] on div at bounding box center [279, 172] width 63 height 7
drag, startPoint x: 336, startPoint y: 168, endPoint x: 225, endPoint y: 4, distance: 197.6
click at [265, 182] on button "Submit" at bounding box center [256, 185] width 17 height 6
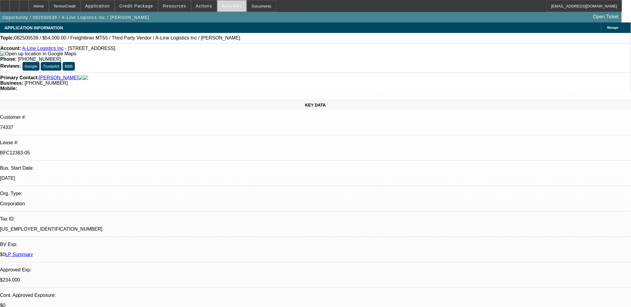
scroll to position [60, 0]
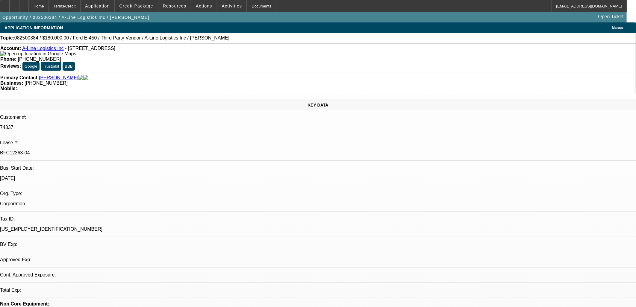
select select "0"
select select "6"
select select "0"
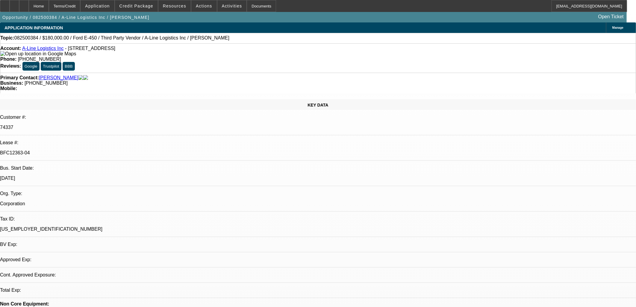
select select "0"
select select "0.1"
select select "4"
select select "0"
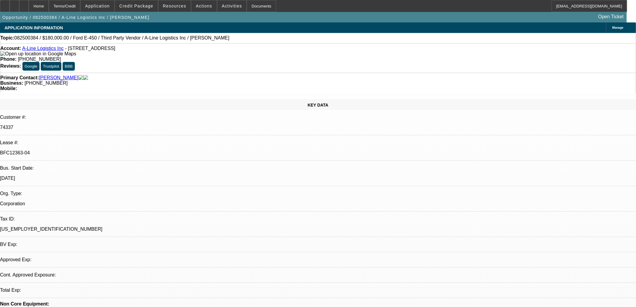
select select "0.1"
select select "4"
select select "0"
select select "0.1"
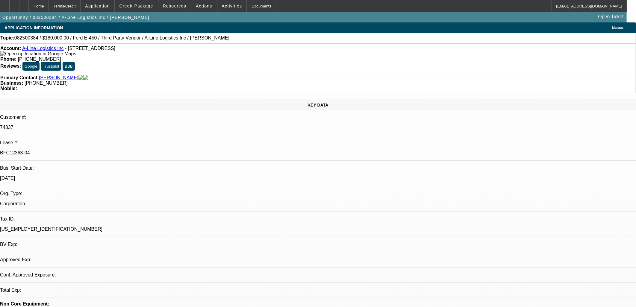
select select "4"
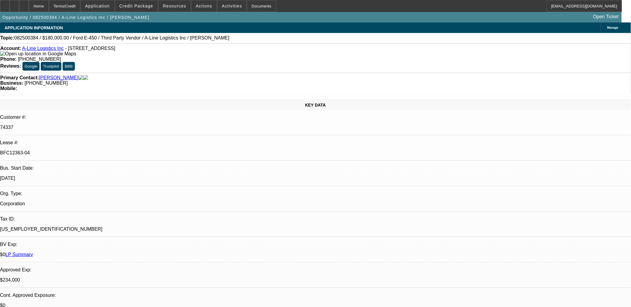
scroll to position [638, 0]
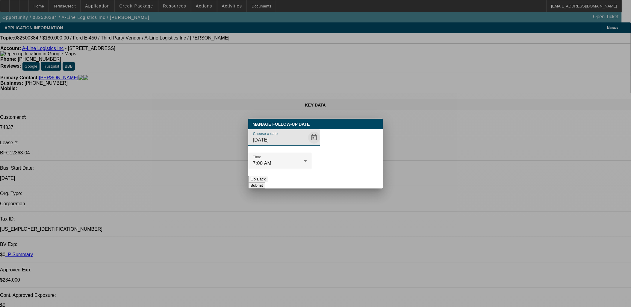
click at [307, 145] on span "Open calendar" at bounding box center [314, 137] width 14 height 14
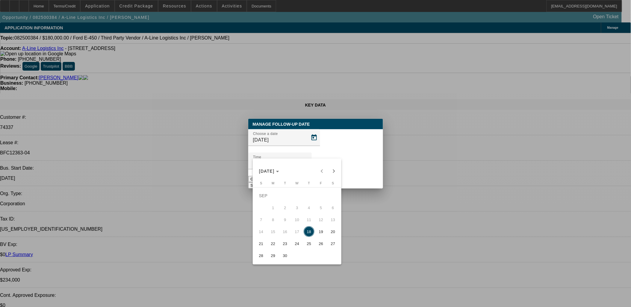
click at [320, 232] on span "19" at bounding box center [320, 231] width 11 height 11
type input "[DATE]"
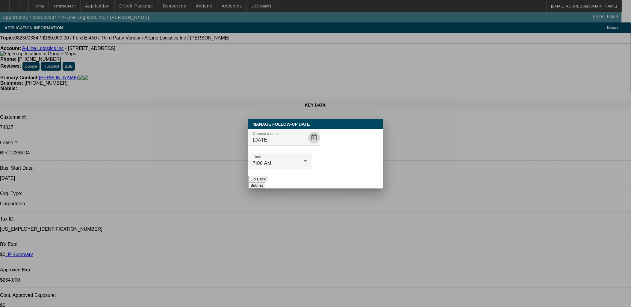
click at [265, 182] on button "Submit" at bounding box center [256, 185] width 17 height 6
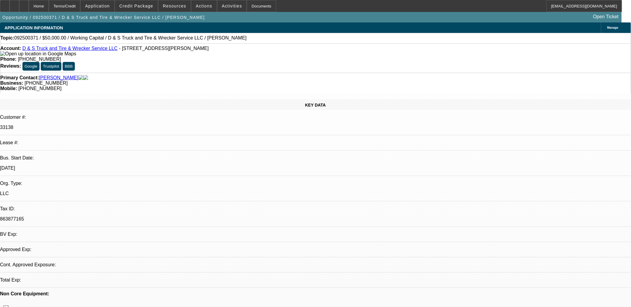
select select "0"
select select "2"
select select "0.1"
select select "1"
select select "2"
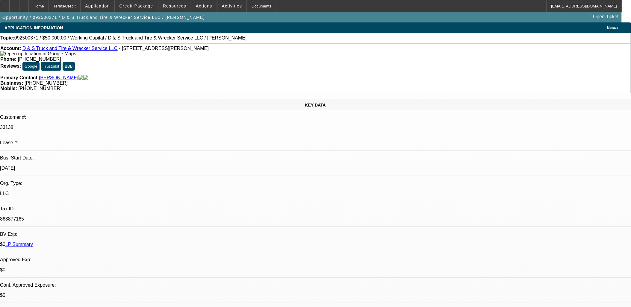
select select "4"
click at [14, 4] on icon at bounding box center [14, 4] width 0 height 0
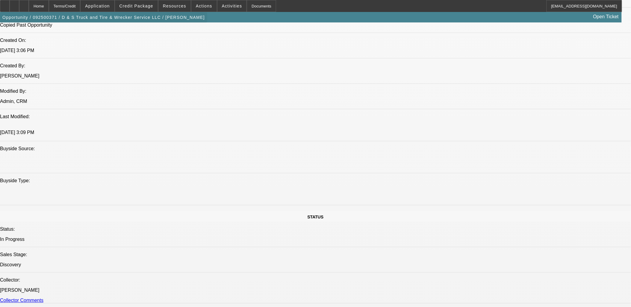
scroll to position [532, 0]
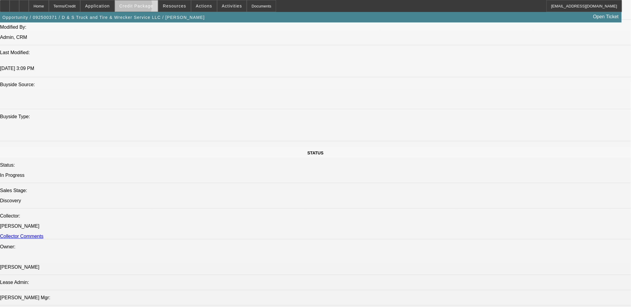
click at [143, 7] on span "Credit Package" at bounding box center [136, 6] width 34 height 5
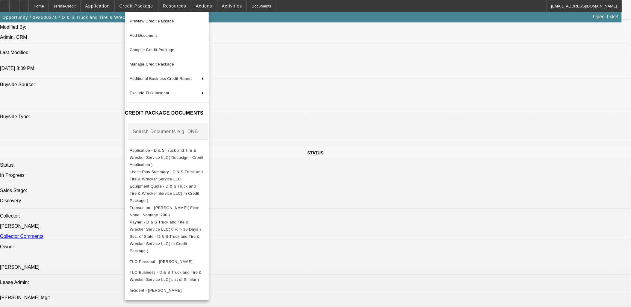
click at [102, 214] on div at bounding box center [315, 153] width 631 height 307
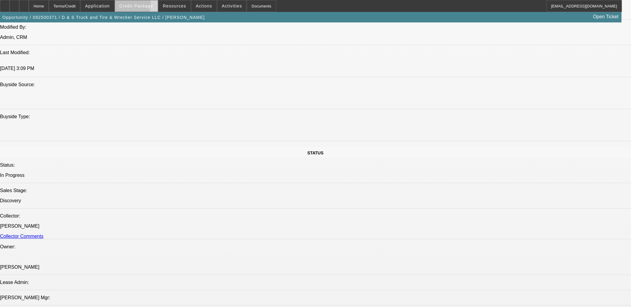
click at [141, 6] on span "Credit Package" at bounding box center [136, 6] width 34 height 5
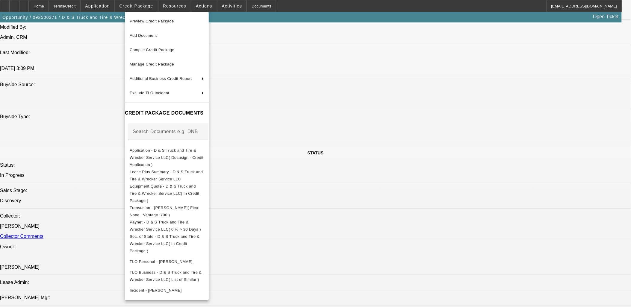
click at [29, 5] on div at bounding box center [315, 153] width 631 height 307
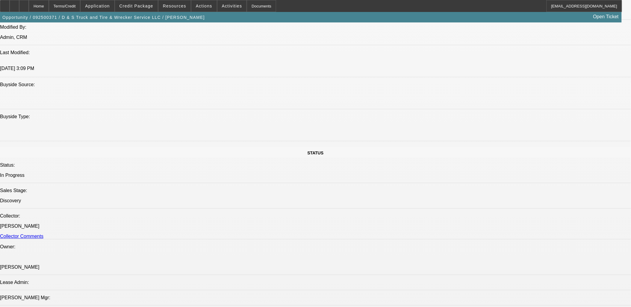
click at [19, 4] on div at bounding box center [15, 6] width 10 height 12
click at [135, 4] on span "Credit Package" at bounding box center [136, 6] width 34 height 5
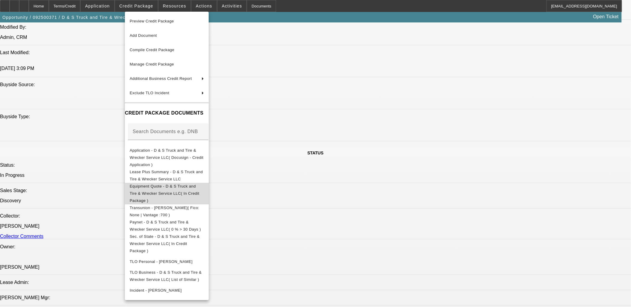
click at [193, 183] on span "Equipment Quote - D & S Truck and Tire & Wrecker Service LLC( In Credit Package…" at bounding box center [167, 194] width 74 height 22
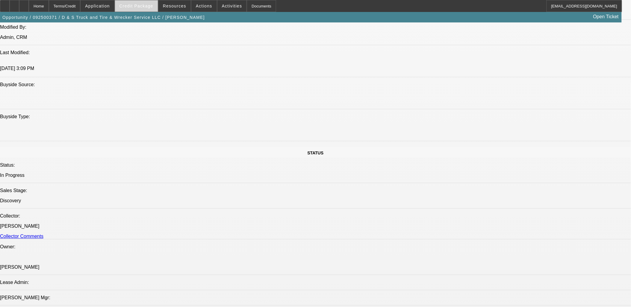
drag, startPoint x: 141, startPoint y: 7, endPoint x: 145, endPoint y: 11, distance: 5.7
click at [141, 6] on span "Credit Package" at bounding box center [136, 6] width 34 height 5
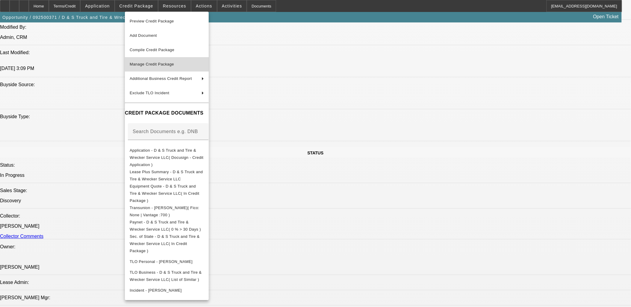
click at [169, 61] on span "Manage Credit Package" at bounding box center [167, 64] width 74 height 7
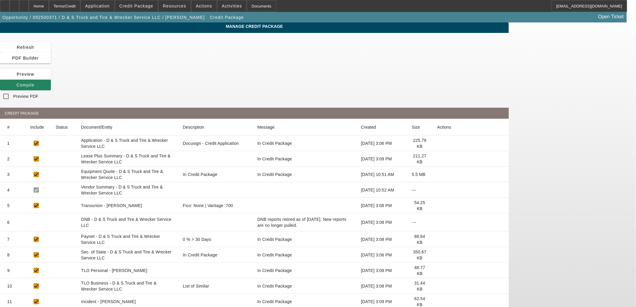
click at [437, 174] on icon at bounding box center [437, 174] width 0 height 0
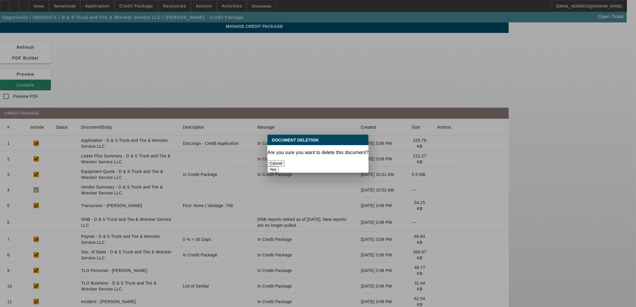
click at [279, 166] on button "Yes" at bounding box center [272, 169] width 11 height 6
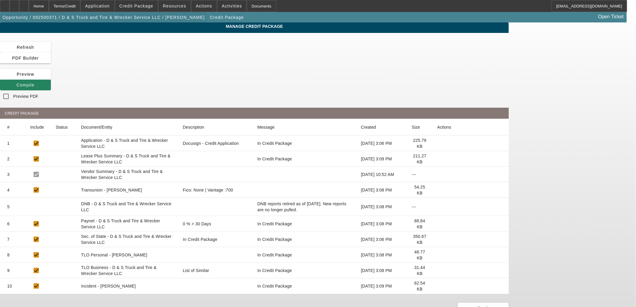
click at [75, 19] on span "button" at bounding box center [103, 17] width 207 height 14
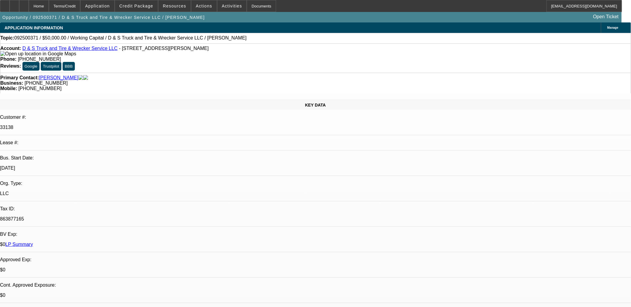
select select "0"
select select "2"
select select "0.1"
select select "4"
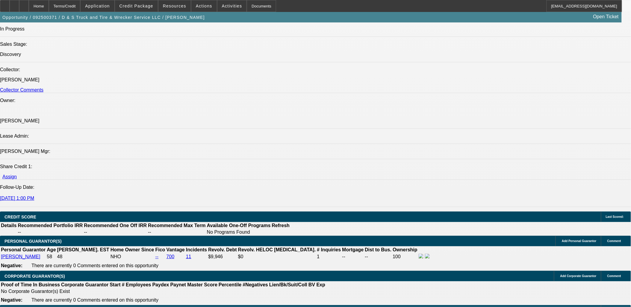
scroll to position [599, 0]
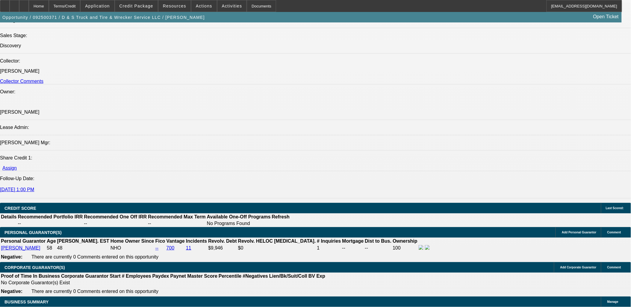
scroll to position [765, 0]
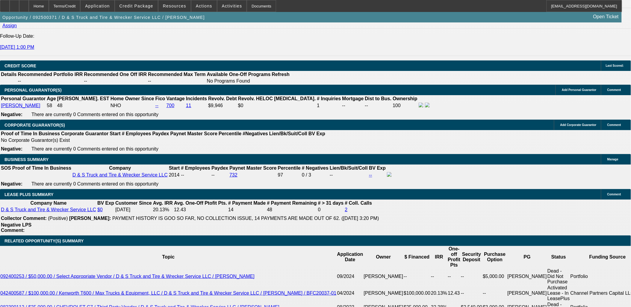
scroll to position [831, 0]
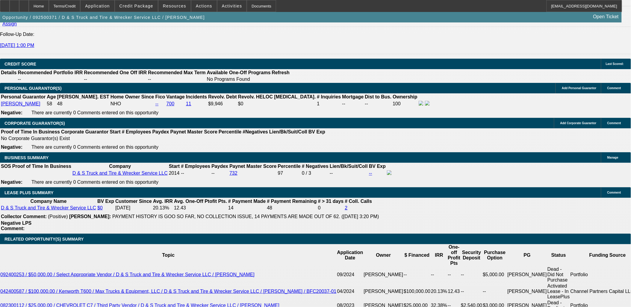
type input "$0.00"
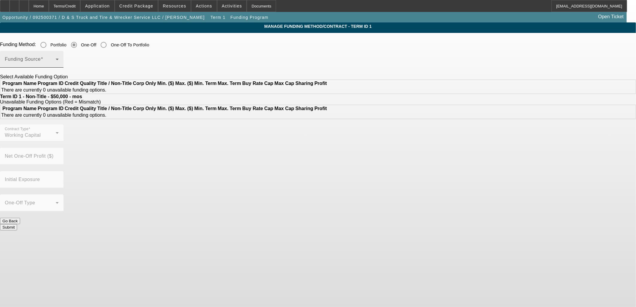
click at [56, 62] on span at bounding box center [30, 61] width 51 height 7
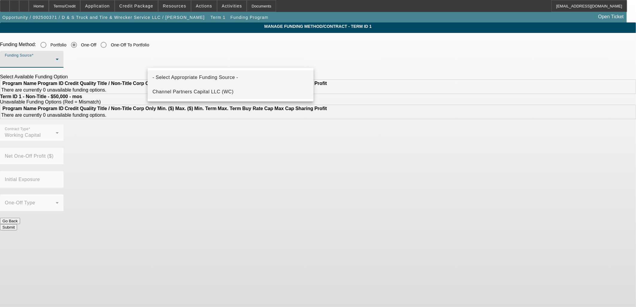
click at [199, 92] on span "Channel Partners Capital LLC (WC)" at bounding box center [192, 91] width 81 height 7
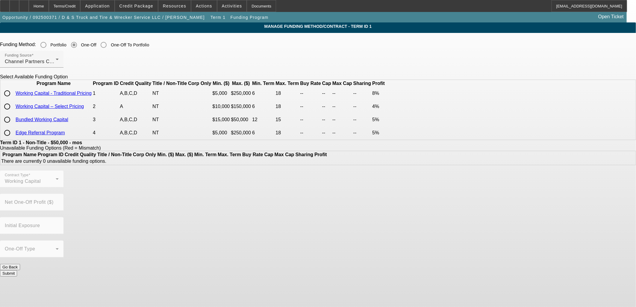
drag, startPoint x: 159, startPoint y: 104, endPoint x: 165, endPoint y: 111, distance: 9.8
click at [13, 99] on input "radio" at bounding box center [7, 93] width 12 height 12
radio input "true"
click at [17, 294] on button "Submit" at bounding box center [8, 297] width 17 height 6
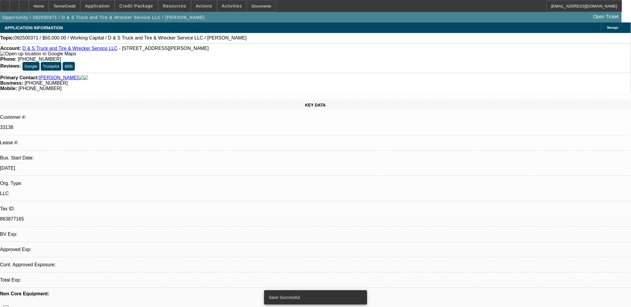
select select "0"
select select "2"
select select "0.1"
select select "4"
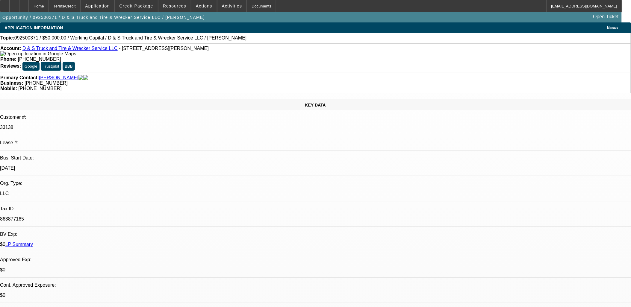
click at [66, 51] on link "D & S Truck and Tire & Wrecker Service LLC" at bounding box center [69, 48] width 95 height 5
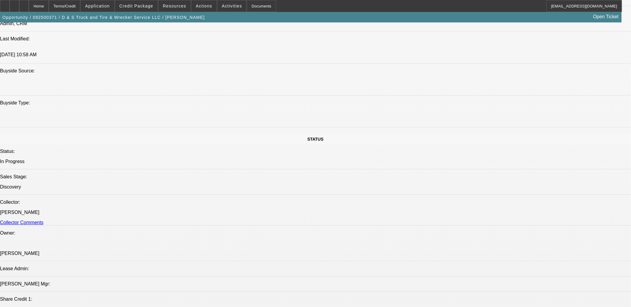
scroll to position [599, 0]
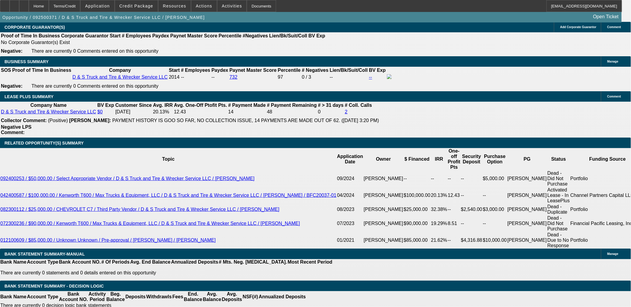
scroll to position [864, 0]
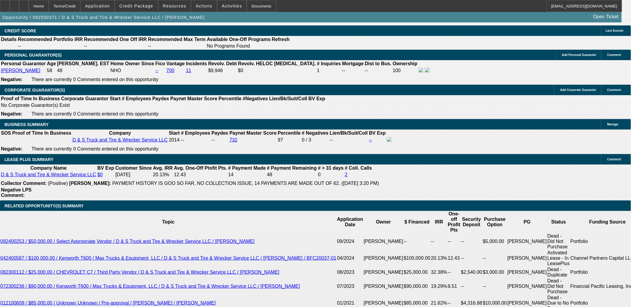
type input "12"
type input "35"
type input "$8,469.36"
type input "$4,234.68"
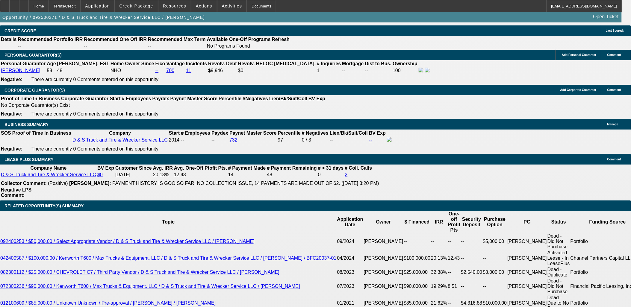
type input "$9,996.30"
type input "$4,998.15"
type input "35"
type input "4998.1"
type input "$9,996.20"
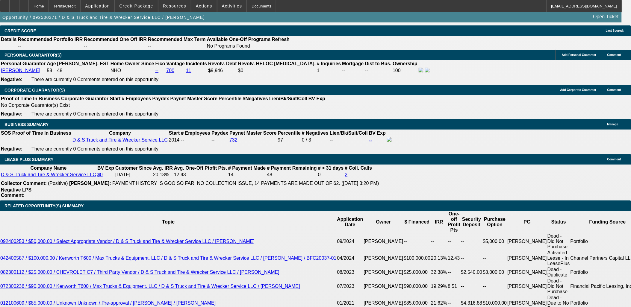
type input "4"
type input "$0.00"
type input "$4,998.10"
type input "$9,996.20"
type input "$4"
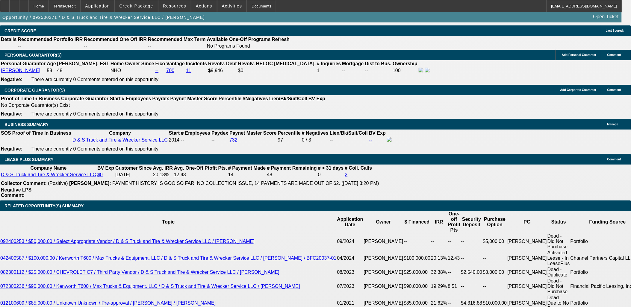
type input "$8.00"
type input "35"
type input "$"
type input "$0.00"
type input "$9,996.00"
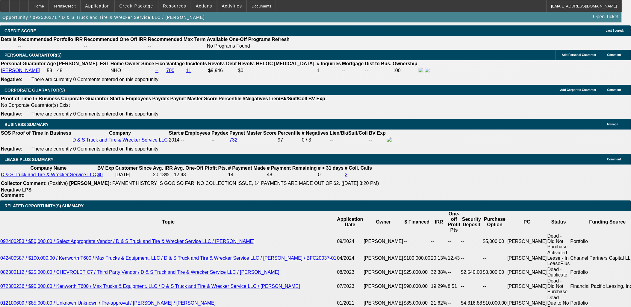
type input "$4,998.005"
type input "$9,996.20"
type input "$4,998.10"
type input "35"
type input "$4,998."
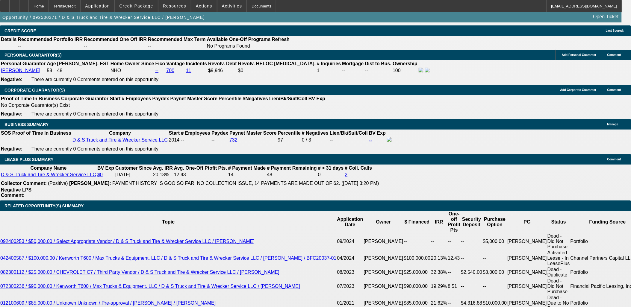
type input "$9,996.00"
type input "$4,99"
type input "$998.00"
type input "$5000"
type input "$10,000.00"
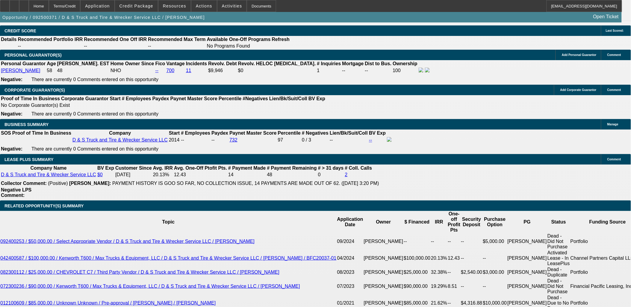
type input "35.1"
type input "$5000"
type input "10000"
type input "$5,000.00"
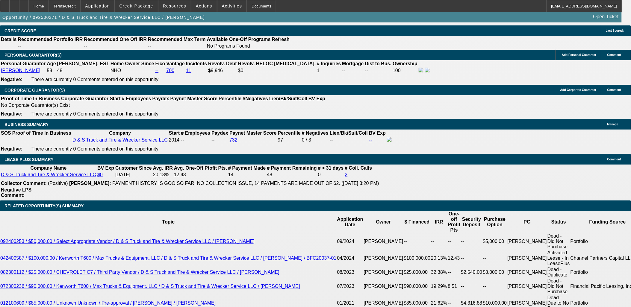
type input "$0.00"
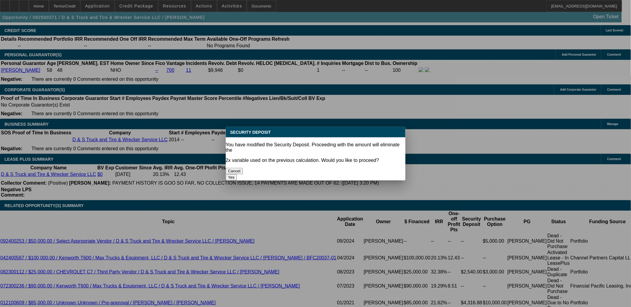
scroll to position [0, 0]
type input "$5,000.00"
click at [120, 251] on div at bounding box center [315, 153] width 631 height 307
click at [237, 174] on button "Yes" at bounding box center [231, 177] width 11 height 6
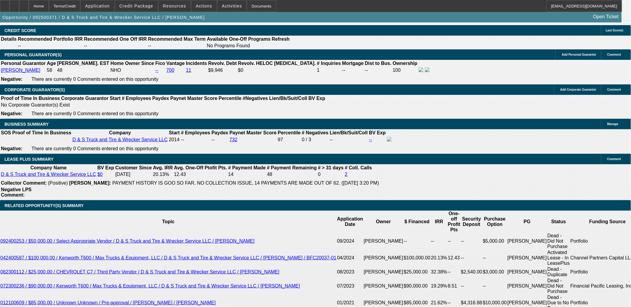
select select "0"
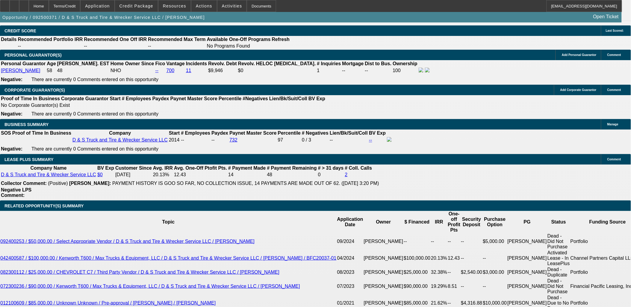
drag, startPoint x: 119, startPoint y: 252, endPoint x: 71, endPoint y: 244, distance: 49.0
type input "$0.00"
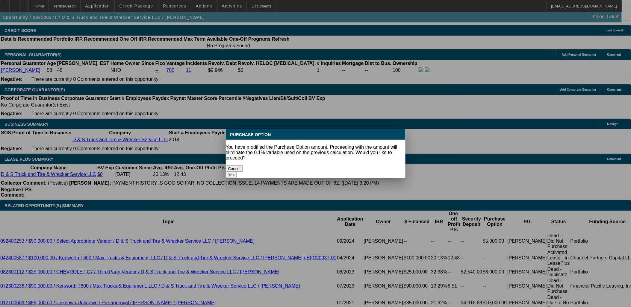
scroll to position [0, 0]
drag, startPoint x: 207, startPoint y: 259, endPoint x: 202, endPoint y: 258, distance: 5.6
drag, startPoint x: 366, startPoint y: 150, endPoint x: 366, endPoint y: 154, distance: 4.5
click at [366, 154] on p "You have modified the Purchase Option amount. Proceeding with the amount will e…" at bounding box center [316, 153] width 180 height 16
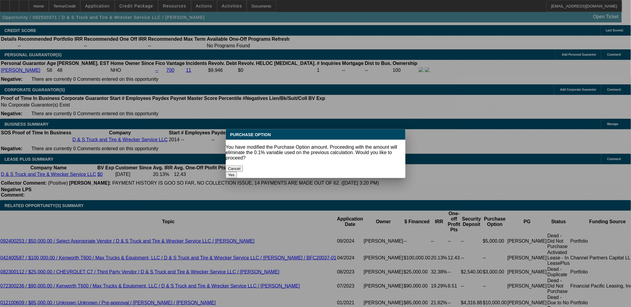
click at [237, 172] on button "Yes" at bounding box center [231, 175] width 11 height 6
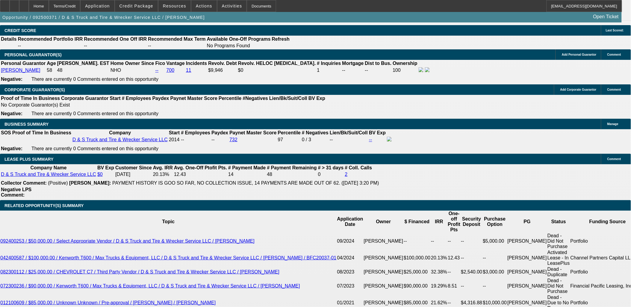
select select "0"
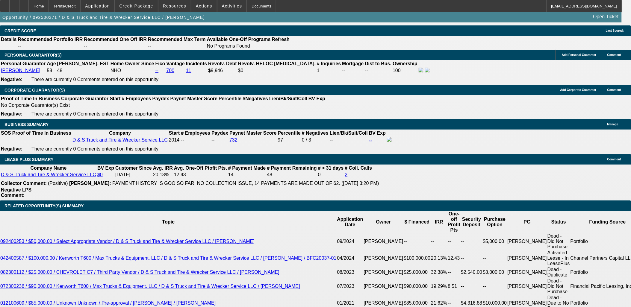
select select "6"
drag, startPoint x: 103, startPoint y: 62, endPoint x: 97, endPoint y: 53, distance: 10.5
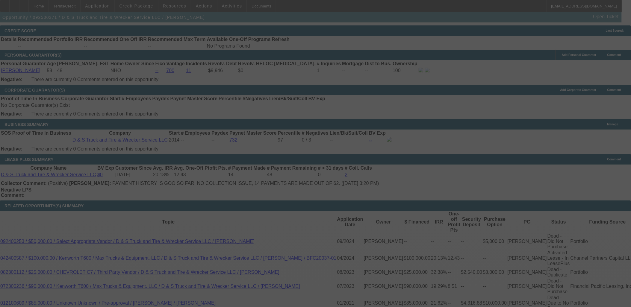
select select "0"
select select "2"
select select "0"
select select "6"
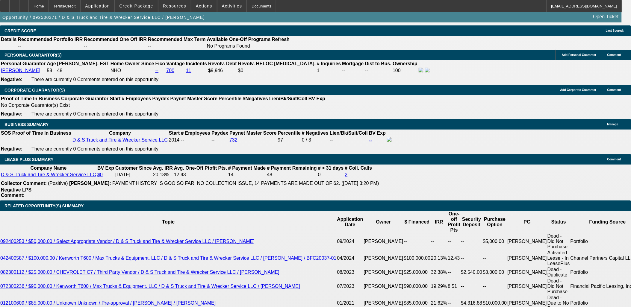
scroll to position [898, 0]
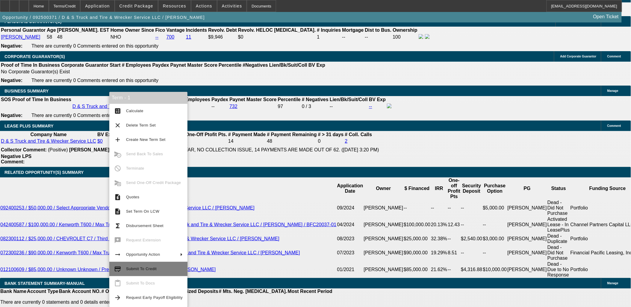
click at [151, 266] on span "Submit To Credit" at bounding box center [154, 268] width 57 height 7
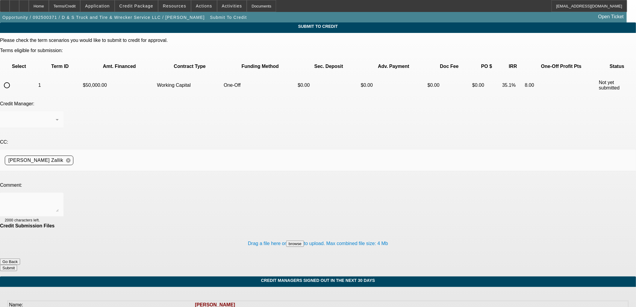
click at [14, 78] on div at bounding box center [7, 85] width 14 height 14
radio input "true"
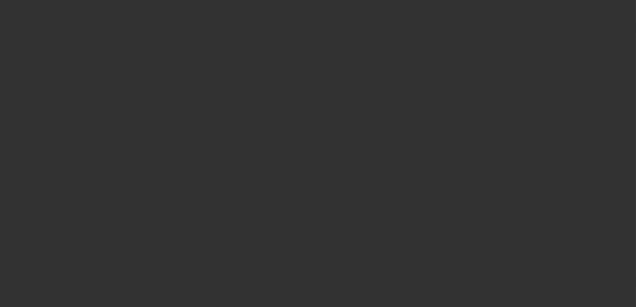
click at [177, 148] on div at bounding box center [318, 153] width 636 height 307
click at [178, 140] on div at bounding box center [318, 153] width 636 height 307
click at [59, 193] on div at bounding box center [32, 205] width 54 height 24
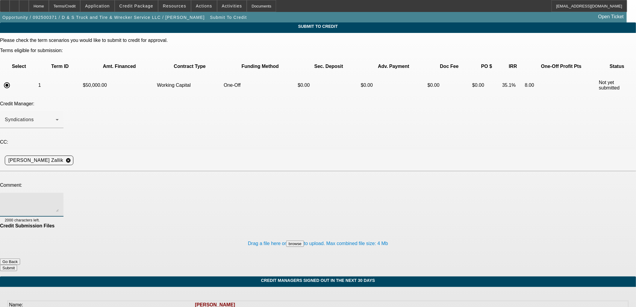
click at [59, 193] on div at bounding box center [32, 205] width 54 height 24
type textarea "p"
type textarea "Please send to CP to review for WC. Thanks, Asher"
click at [373, 232] on form "Please check the term scenarios you would like to submit to credit for approval…" at bounding box center [318, 157] width 636 height 239
click at [373, 231] on form "Please check the term scenarios you would like to submit to credit for approval…" at bounding box center [318, 157] width 636 height 239
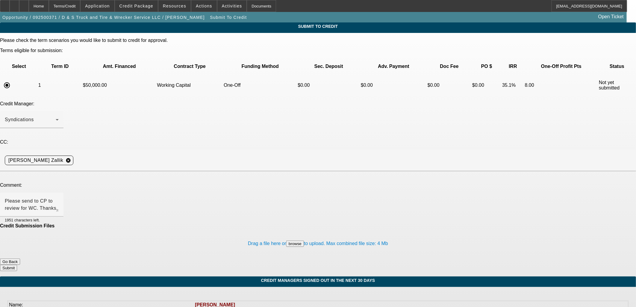
click at [17, 265] on button "Submit" at bounding box center [8, 268] width 17 height 6
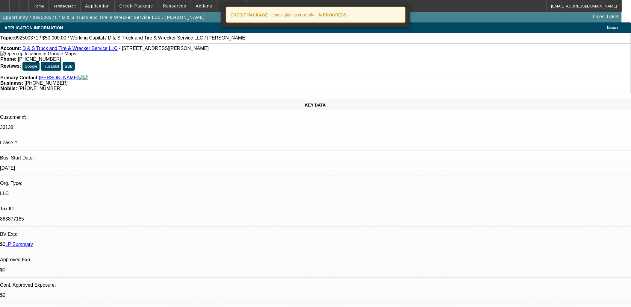
select select "0"
select select "2"
select select "0"
select select "6"
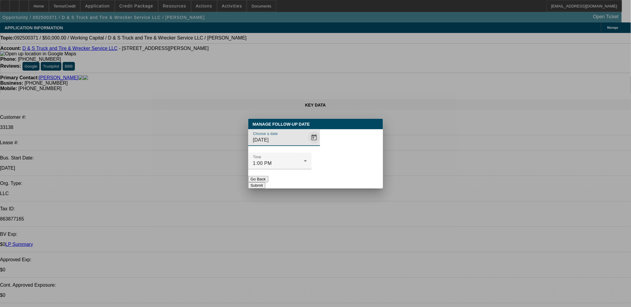
click at [307, 145] on span "Open calendar" at bounding box center [314, 137] width 14 height 14
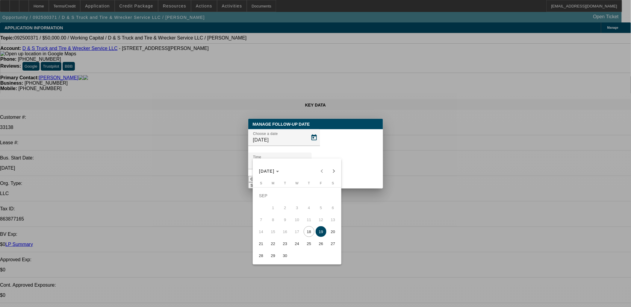
drag, startPoint x: 276, startPoint y: 242, endPoint x: 280, endPoint y: 236, distance: 7.8
click at [276, 243] on span "22" at bounding box center [273, 243] width 11 height 11
type input "9/22/2025"
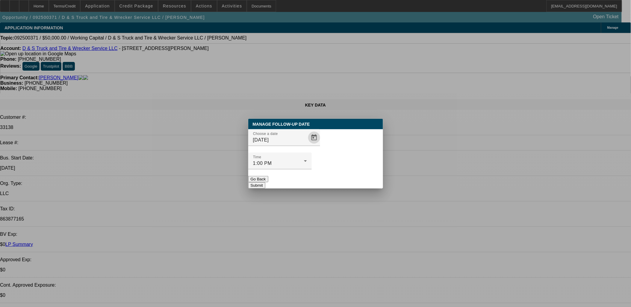
click at [265, 182] on button "Submit" at bounding box center [256, 185] width 17 height 6
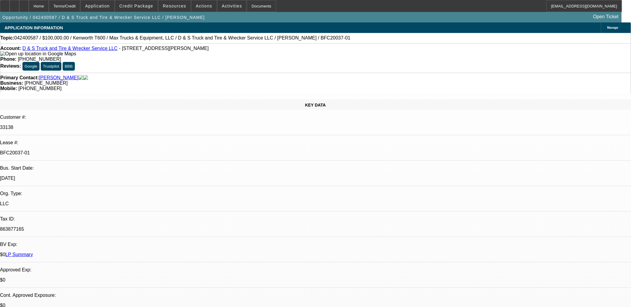
select select "0"
select select "2"
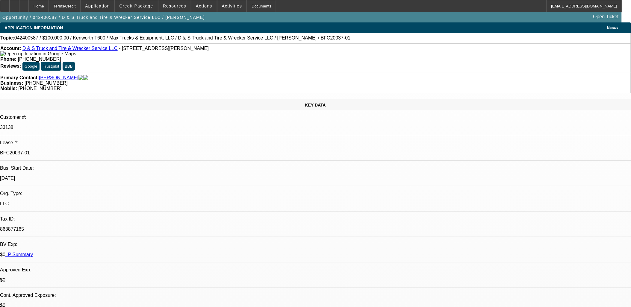
select select "0"
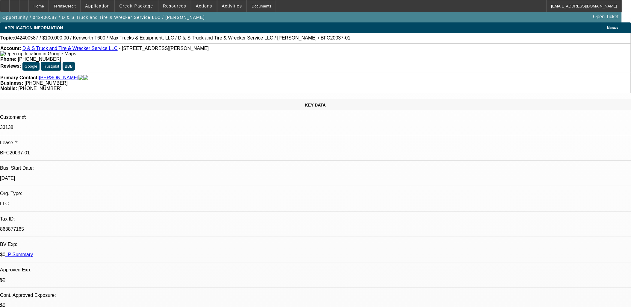
select select "0"
select select "1"
select select "2"
select select "6"
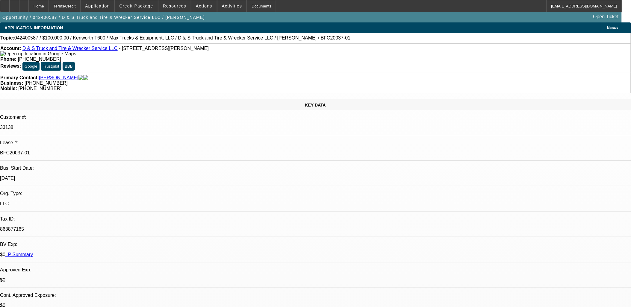
select select "1"
select select "2"
select select "6"
select select "1"
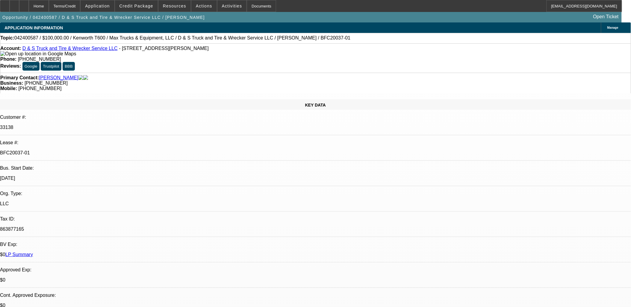
select select "6"
select select "1"
select select "6"
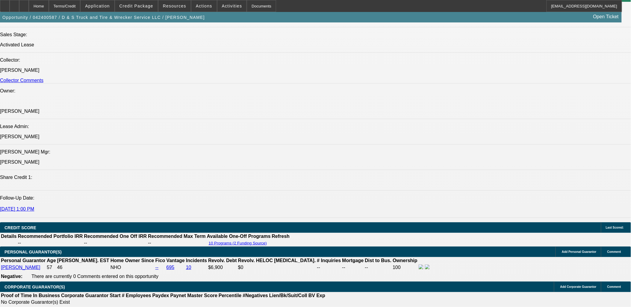
scroll to position [698, 0]
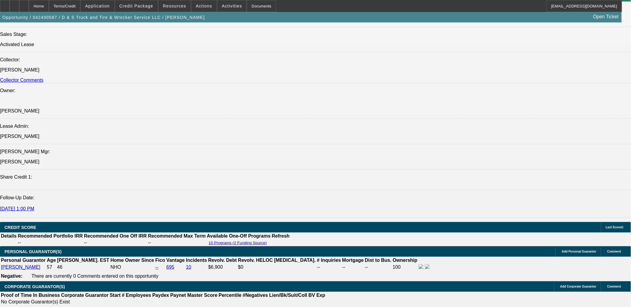
drag, startPoint x: 35, startPoint y: 204, endPoint x: 221, endPoint y: 214, distance: 185.8
copy span "Joseph Deleon DBA D&S Truck & Tire & Wrecker Service was established in 2014 an…"
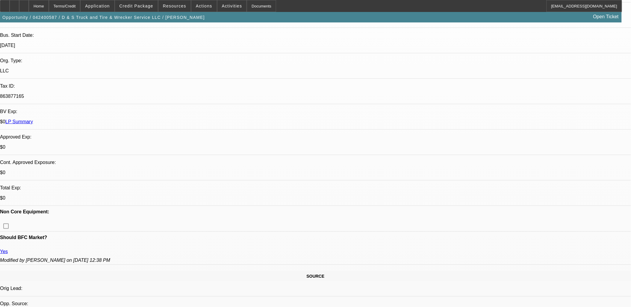
scroll to position [0, 0]
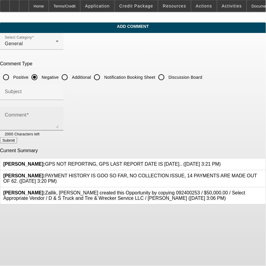
click at [59, 113] on div "Comment" at bounding box center [32, 119] width 54 height 24
paste textarea "[PERSON_NAME] DBA D&S Truck & Tire & Wrecker Service was established in [DATE] …"
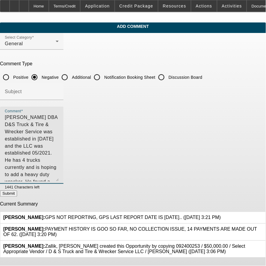
drag, startPoint x: 233, startPoint y: 125, endPoint x: 246, endPoint y: 179, distance: 55.0
click at [246, 179] on app-comments-manage "Add Comment Select Category General Comment Type Positive Negative Additional N…" at bounding box center [133, 140] width 266 height 236
type textarea "Joseph Deleon DBA D&S Truck & Tire & Wrecker Service was established in 2014 an…"
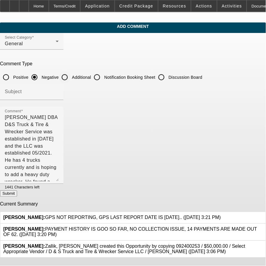
click at [91, 76] on label "Additional" at bounding box center [81, 77] width 20 height 6
click at [71, 76] on input "Additional" at bounding box center [65, 77] width 12 height 12
radio input "true"
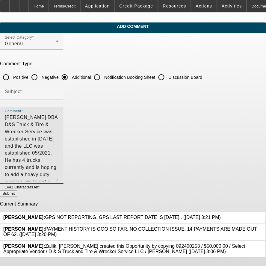
click at [59, 124] on textarea "Joseph Deleon DBA D&S Truck & Tire & Wrecker Service was established in 2014 an…" at bounding box center [32, 148] width 54 height 68
drag, startPoint x: 119, startPoint y: 124, endPoint x: 163, endPoint y: 120, distance: 44.5
click at [59, 120] on textarea "Joseph Deleon DBA D&S Truck & Tire & Wrecker Service was established in 2014 an…" at bounding box center [32, 148] width 54 height 68
drag, startPoint x: 91, startPoint y: 124, endPoint x: 101, endPoint y: 128, distance: 10.5
click at [59, 128] on textarea "Joseph Deleon DBA D&S Truck & Tire & Wrecker Service was established in 2014 an…" at bounding box center [32, 148] width 54 height 68
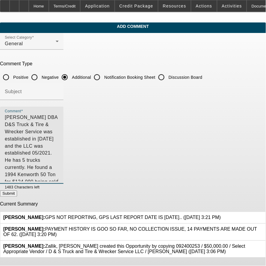
click at [59, 128] on textarea "Joseph Deleon DBA D&S Truck & Tire & Wrecker Service was established in 2014 an…" at bounding box center [32, 148] width 54 height 68
drag, startPoint x: 92, startPoint y: 124, endPoint x: 215, endPoint y: 125, distance: 122.7
click at [59, 125] on textarea "Joseph Deleon DBA D&S Truck & Tire & Wrecker Service was established in 2014 an…" at bounding box center [32, 148] width 54 height 68
click at [59, 124] on textarea "Joseph Deleon DBA D&S Truck & Tire & Wrecker Service was established in 2014 an…" at bounding box center [32, 148] width 54 height 68
drag, startPoint x: 167, startPoint y: 124, endPoint x: 145, endPoint y: 125, distance: 21.3
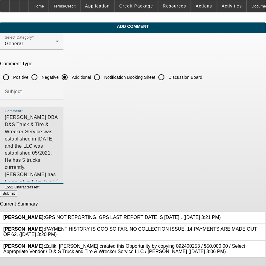
click at [59, 124] on textarea "Joseph Deleon DBA D&S Truck & Tire & Wrecker Service was established in 2014 an…" at bounding box center [32, 148] width 54 height 68
drag, startPoint x: 91, startPoint y: 122, endPoint x: 48, endPoint y: 138, distance: 45.8
click at [48, 138] on textarea "Joseph Deleon DBA D&S Truck & Tire & Wrecker Service was established in 2014 an…" at bounding box center [32, 148] width 54 height 68
click at [59, 143] on textarea "Joseph Deleon DBA D&S Truck & Tire & Wrecker Service was established in 2014 an…" at bounding box center [32, 148] width 54 height 68
click at [59, 116] on textarea "Joseph Deleon DBA D&S Truck & Tire & Wrecker Service was established in 2014 an…" at bounding box center [32, 148] width 54 height 68
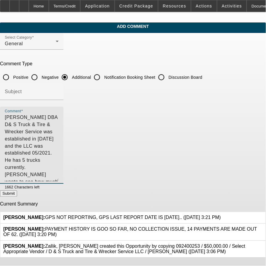
click at [59, 116] on textarea "Joseph Deleon DBA D& S Truck & Tire & Wrecker Service was established in 2014 a…" at bounding box center [32, 148] width 54 height 68
click at [59, 151] on textarea "Joseph Deleon DBA D & S Truck & Tire & Wrecker Service was established in 2014 …" at bounding box center [32, 148] width 54 height 68
click at [59, 149] on textarea "Joseph Deleon DBA D & S Truck & Tire & Wrecker Service was established in 2014,…" at bounding box center [32, 148] width 54 height 68
click at [59, 114] on textarea "Joseph Deleon DBA D & S Truck & Tire & Wrecker Service was established in 2014,…" at bounding box center [32, 148] width 54 height 68
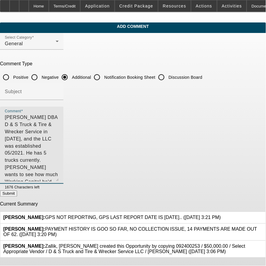
click at [59, 115] on textarea "Joseph Deleon DBA D & S Truck & Tire & Wrecker Service in 2014, and the LLC was…" at bounding box center [32, 148] width 54 height 68
click at [59, 116] on textarea "Joseph Deleon DBA D & S Truck & Tire & Wrecker Service in 2014, and the LLC was…" at bounding box center [32, 148] width 54 height 68
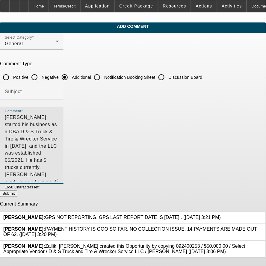
drag, startPoint x: 110, startPoint y: 117, endPoint x: 175, endPoint y: 111, distance: 65.5
click at [59, 111] on div "Comment Joseph Deleon started his business as a DBA D & S Truck & Tire & Wrecke…" at bounding box center [32, 145] width 54 height 77
paste textarea "D & S Truck & Tire & Wrecker Service"
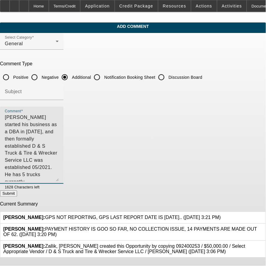
click at [59, 118] on textarea "Joseph Deleon started his business as a DBA in 2014, and then formally establis…" at bounding box center [32, 148] width 54 height 68
click at [59, 117] on textarea "Joseph Deleon started his business as a DBA in 2014, and then formally establis…" at bounding box center [32, 148] width 54 height 68
click at [59, 145] on textarea "Joseph Deleon started his business as a DBA in 2014, and then formally establis…" at bounding box center [32, 148] width 54 height 68
click at [59, 116] on textarea "Joseph Deleon started his business as a DBA in 2014, and then formally establis…" at bounding box center [32, 148] width 54 height 68
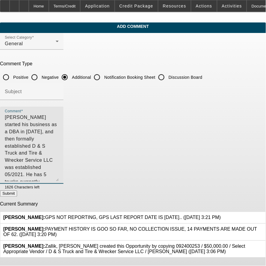
drag, startPoint x: 55, startPoint y: 121, endPoint x: 211, endPoint y: 151, distance: 159.1
click at [59, 151] on textarea "Joseph Deleon started his business as a DBA in 2014, and then formally establis…" at bounding box center [32, 148] width 54 height 68
click at [55, 125] on textarea "Joseph Deleon started his business as a DBA in 2014, and then formally establis…" at bounding box center [32, 148] width 54 height 68
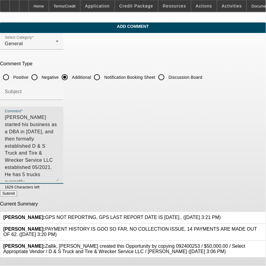
click at [59, 121] on textarea "Joseph Deleon started his business as a DBA in 2014, and then formally establis…" at bounding box center [32, 148] width 54 height 68
click at [59, 143] on textarea "Joseph Deleon started his business as a DBA in 2014, and then formally establis…" at bounding box center [32, 148] width 54 height 68
click at [51, 120] on textarea "Joseph Deleon started his business as a DBA in 2014, and then formally establis…" at bounding box center [32, 148] width 54 height 68
click at [59, 176] on textarea "Joseph Deleon started his business as a DBA in 2014, and then formally establis…" at bounding box center [32, 148] width 54 height 68
drag, startPoint x: 116, startPoint y: 124, endPoint x: 124, endPoint y: 124, distance: 8.7
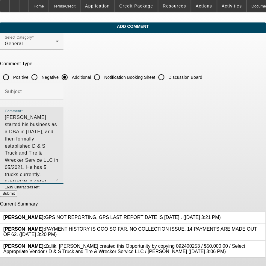
click at [59, 124] on textarea "Joseph Deleon started his business as a DBA in 2014, and then formally establis…" at bounding box center [32, 148] width 54 height 68
click at [59, 136] on textarea "Joseph Deleon started his business as a DBA in 2014, and then formally establis…" at bounding box center [32, 148] width 54 height 68
type textarea "Joseph Deleon started his business as a DBA in 2014, and then formally establis…"
click at [17, 195] on button "Submit" at bounding box center [8, 193] width 17 height 6
radio input "true"
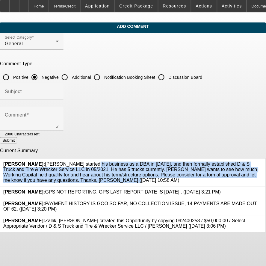
drag, startPoint x: 59, startPoint y: 160, endPoint x: 163, endPoint y: 176, distance: 105.1
click at [163, 176] on span "Zallik, Asher: Joseph Deleon started his business as a DBA in 2014, and then fo…" at bounding box center [130, 172] width 254 height 21
copy span "Joseph Deleon started his business as a DBA in 2014, and then formally establis…"
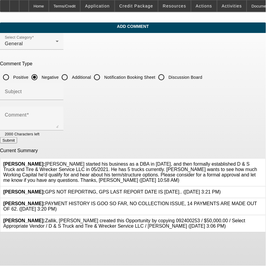
click at [59, 130] on div at bounding box center [49, 133] width 19 height 7
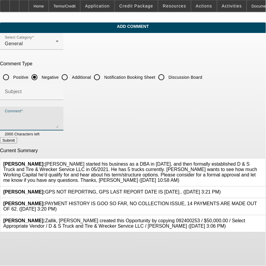
click at [59, 125] on textarea "Comment" at bounding box center [32, 121] width 54 height 14
paste textarea "Joseph Deleon started his business as a DBA in 2014, and then formally establis…"
click at [50, 125] on textarea "Joseph Deleon started his business as a DBA in 2014, and then formally establis…" at bounding box center [32, 121] width 54 height 14
paste textarea "jldeleon45@yahoo.com"
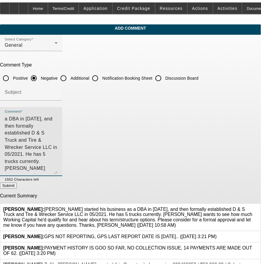
scroll to position [0, 0]
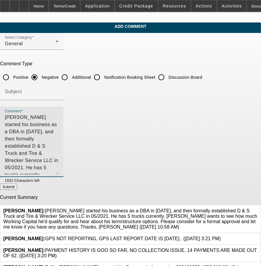
drag, startPoint x: 234, startPoint y: 124, endPoint x: 249, endPoint y: 174, distance: 52.9
click at [250, 175] on app-comments-manage "Add Comment Select Category General Comment Type Positive Negative Additional N…" at bounding box center [130, 150] width 261 height 257
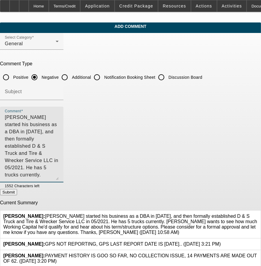
type textarea "Joseph Deleon started his business as a DBA in 2014, and then formally establis…"
click at [91, 76] on label "Additional" at bounding box center [81, 77] width 20 height 6
click at [71, 76] on input "Additional" at bounding box center [65, 77] width 12 height 12
radio input "true"
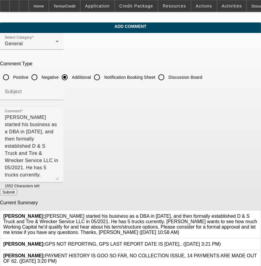
click at [17, 194] on button "Submit" at bounding box center [8, 192] width 17 height 6
radio input "true"
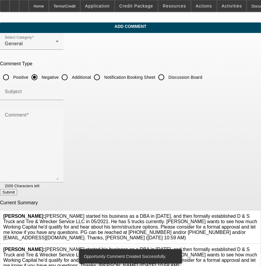
click at [258, 247] on icon at bounding box center [258, 247] width 0 height 0
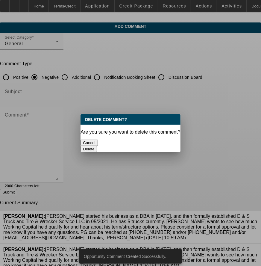
drag, startPoint x: 170, startPoint y: 145, endPoint x: 163, endPoint y: 138, distance: 9.9
click at [163, 146] on div "Delete" at bounding box center [131, 149] width 100 height 6
click at [97, 146] on button "Delete" at bounding box center [89, 149] width 16 height 6
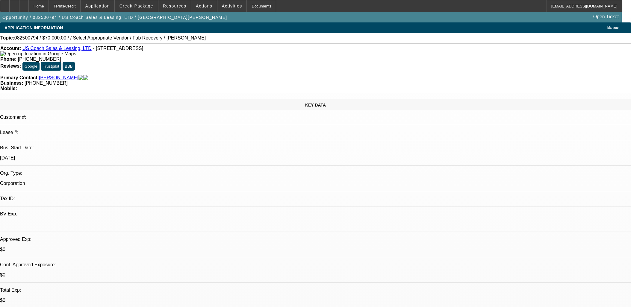
select select "0"
select select "2"
select select "0.1"
select select "4"
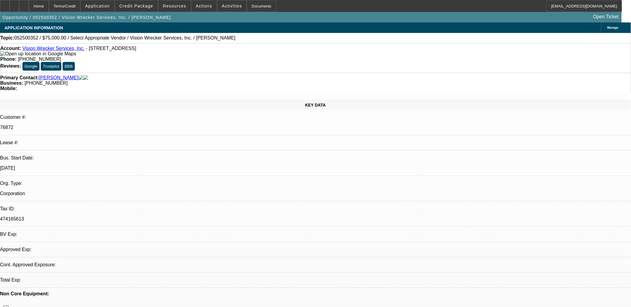
select select "0"
select select "2"
select select "0.1"
select select "4"
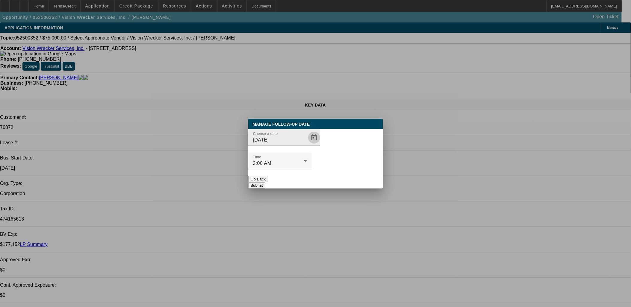
click at [309, 145] on span "Open calendar" at bounding box center [314, 137] width 14 height 14
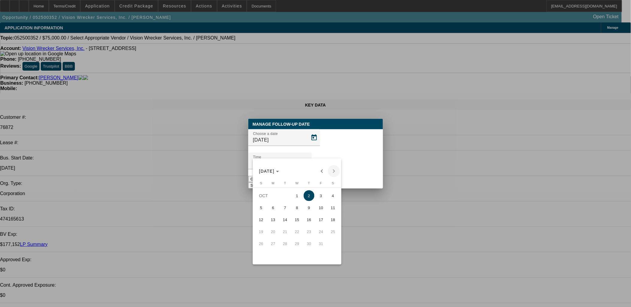
click at [320, 172] on span "Previous month" at bounding box center [322, 171] width 12 height 12
click at [336, 174] on span "Next month" at bounding box center [334, 171] width 12 height 12
click at [357, 172] on div at bounding box center [315, 153] width 631 height 307
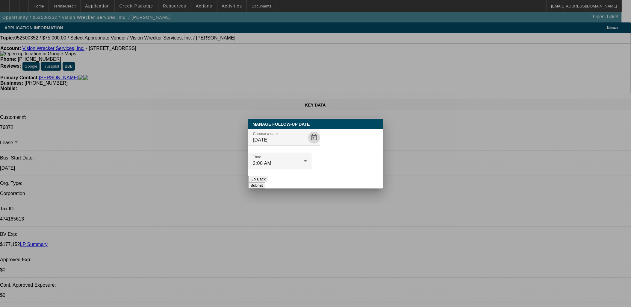
click at [265, 182] on button "Submit" at bounding box center [256, 185] width 17 height 6
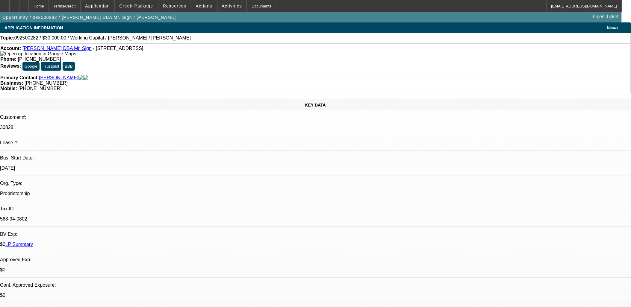
select select "0"
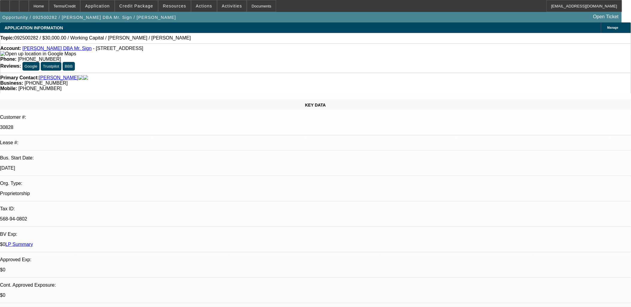
select select "0.1"
select select "0"
select select "2"
select select "0.1"
select select "0"
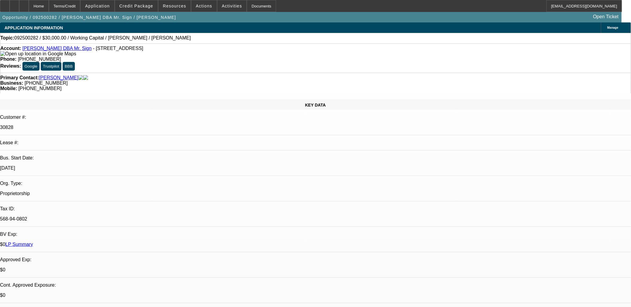
select select "2"
select select "0.1"
select select "1"
select select "2"
select select "6"
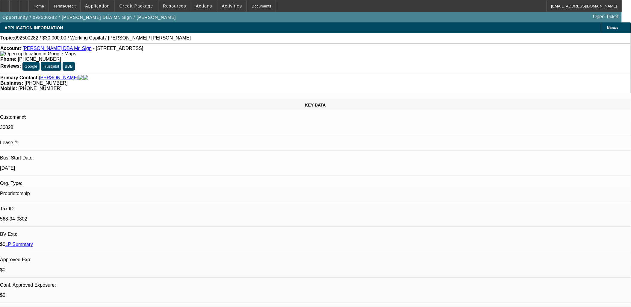
select select "1"
select select "4"
select select "1"
select select "2"
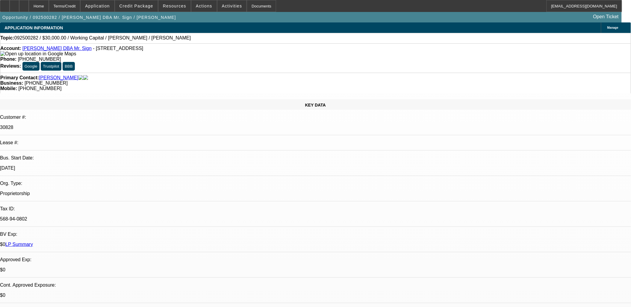
select select "4"
select select "1"
select select "2"
select select "4"
click at [479, 78] on span "Reply All" at bounding box center [484, 80] width 16 height 4
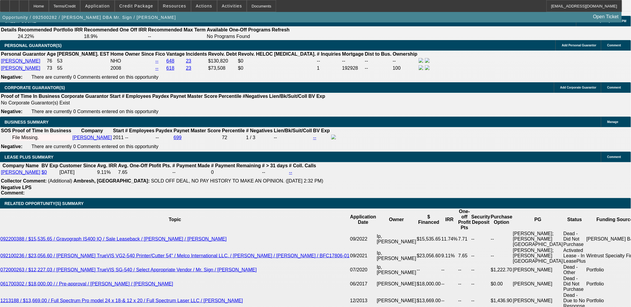
scroll to position [898, 0]
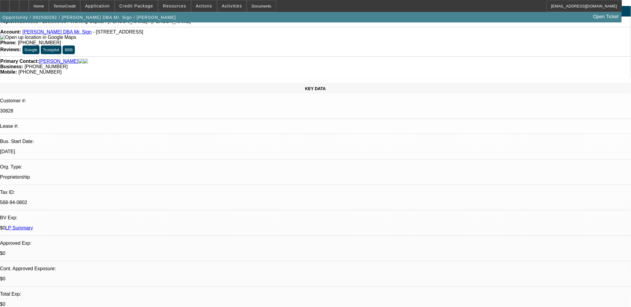
scroll to position [0, 0]
